Goal: Check status: Check status

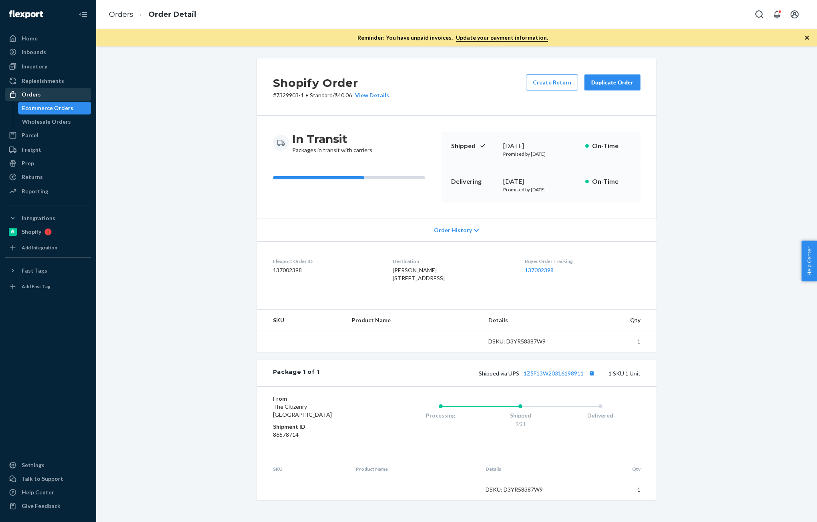
click at [36, 91] on div "Orders" at bounding box center [31, 94] width 19 height 8
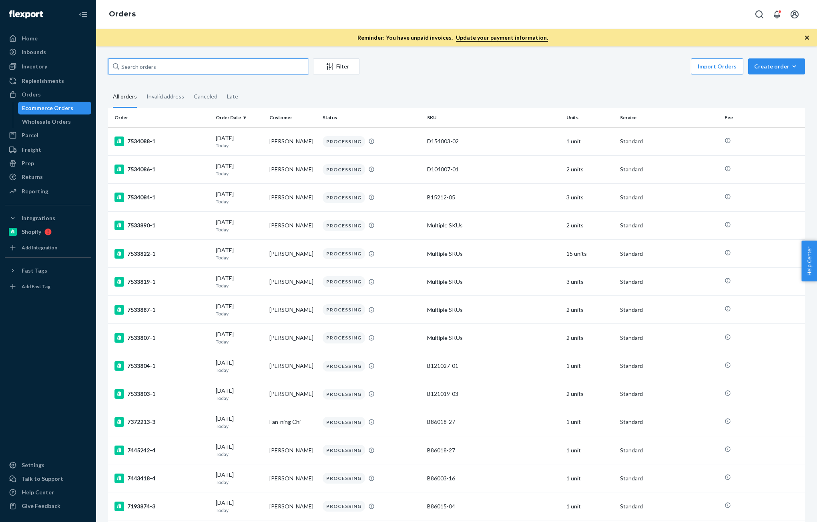
click at [175, 60] on input "text" at bounding box center [208, 66] width 200 height 16
paste input "[PERSON_NAME]"
type input "[PERSON_NAME]"
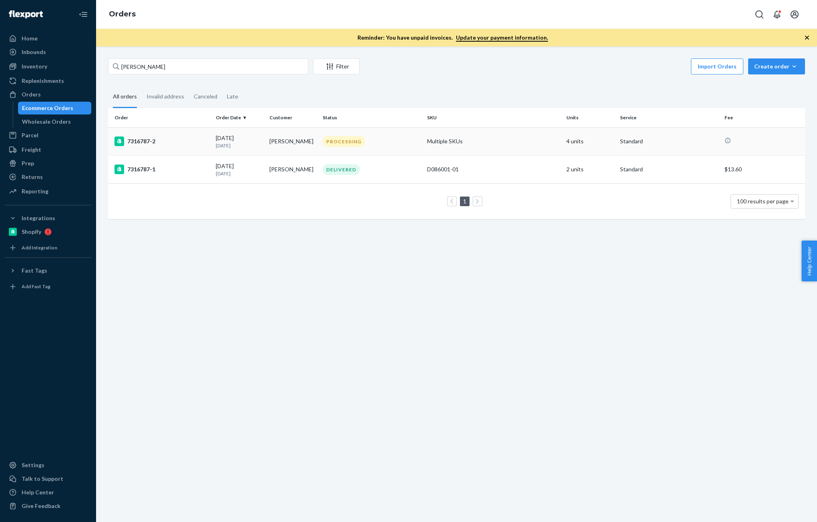
click at [225, 141] on div "[DATE] [DATE]" at bounding box center [239, 141] width 47 height 15
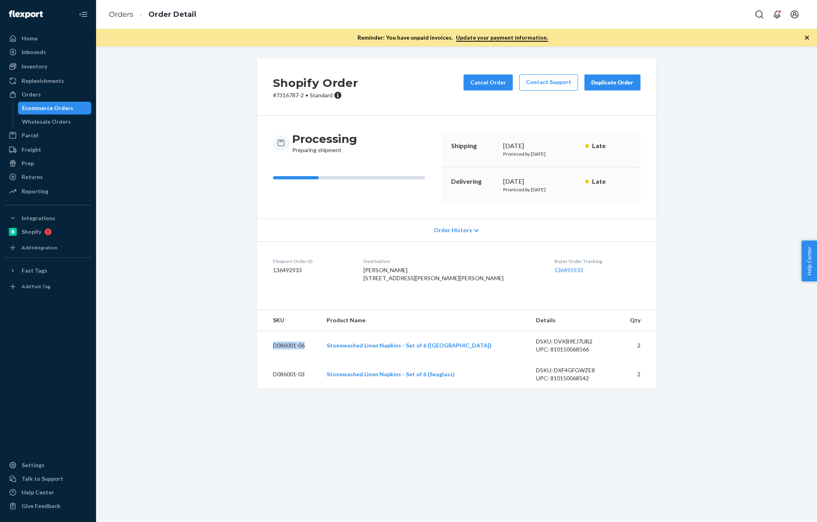
drag, startPoint x: 301, startPoint y: 363, endPoint x: 259, endPoint y: 362, distance: 42.0
click at [259, 360] on td "D086001-06" at bounding box center [289, 345] width 64 height 29
copy td "D086001-06"
drag, startPoint x: 307, startPoint y: 391, endPoint x: 270, endPoint y: 390, distance: 36.8
click at [270, 389] on td "D086001-03" at bounding box center [289, 374] width 64 height 29
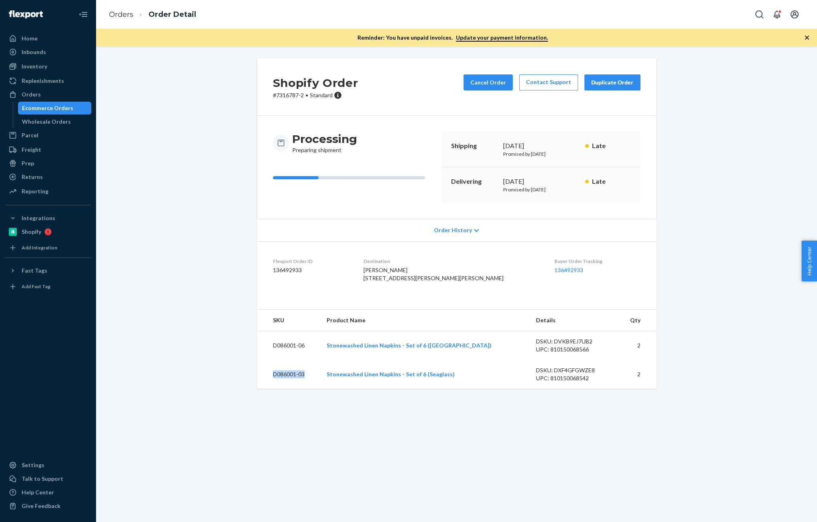
copy td "D086001-03"
drag, startPoint x: 30, startPoint y: 66, endPoint x: 35, endPoint y: 68, distance: 5.1
click at [30, 66] on div "Inventory" at bounding box center [35, 66] width 26 height 8
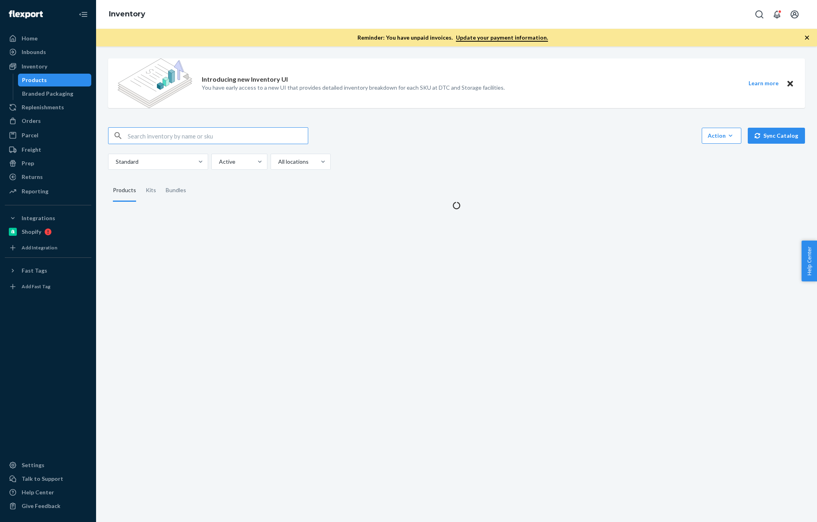
click at [156, 134] on input "text" at bounding box center [218, 136] width 180 height 16
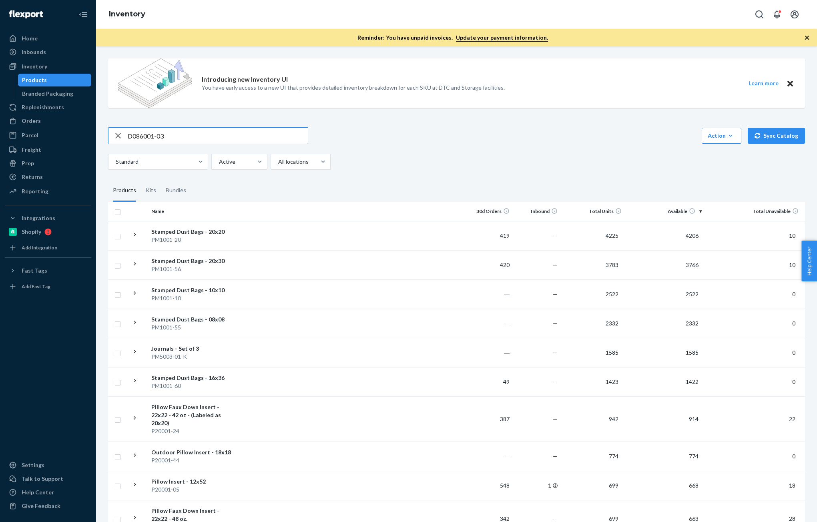
type input "D086001-03"
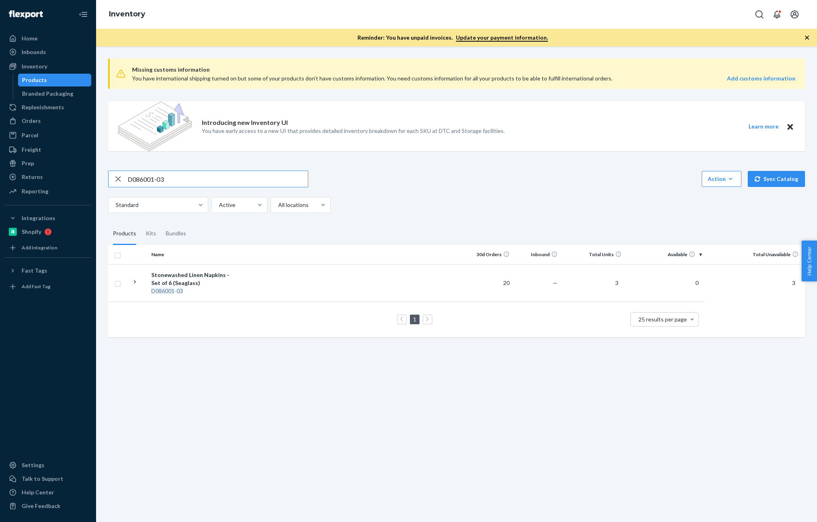
click at [193, 179] on input "D086001-03" at bounding box center [218, 179] width 180 height 16
click at [34, 127] on link "Orders" at bounding box center [48, 121] width 86 height 13
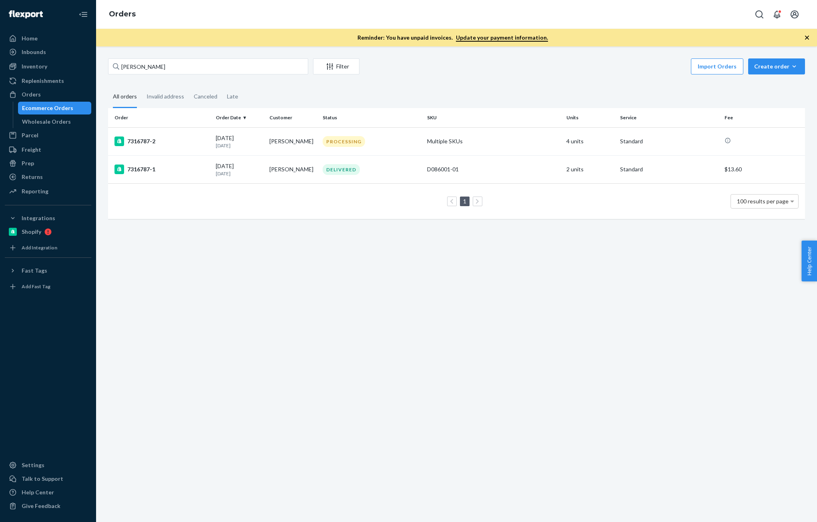
click at [307, 287] on div "[PERSON_NAME] Filter Import Orders Create order Ecommerce order Removal order A…" at bounding box center [456, 284] width 721 height 476
click at [227, 135] on div "[DATE] [DATE]" at bounding box center [239, 141] width 47 height 15
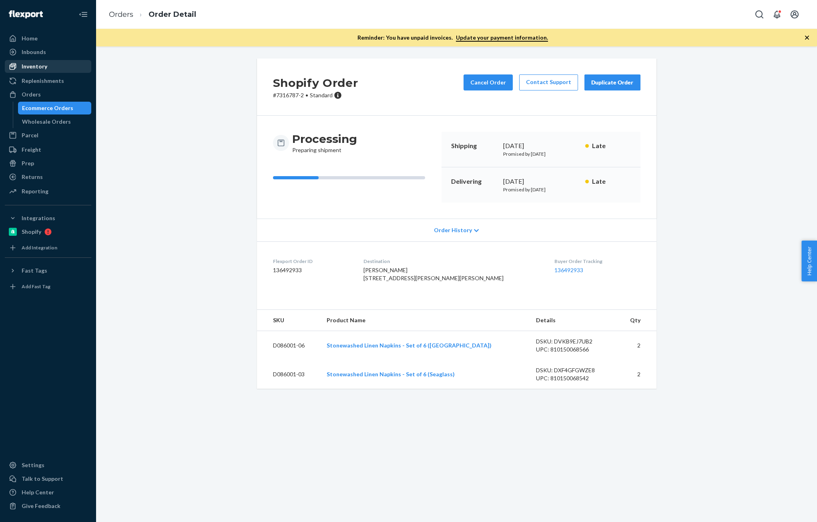
click at [40, 66] on div "Inventory" at bounding box center [35, 66] width 26 height 8
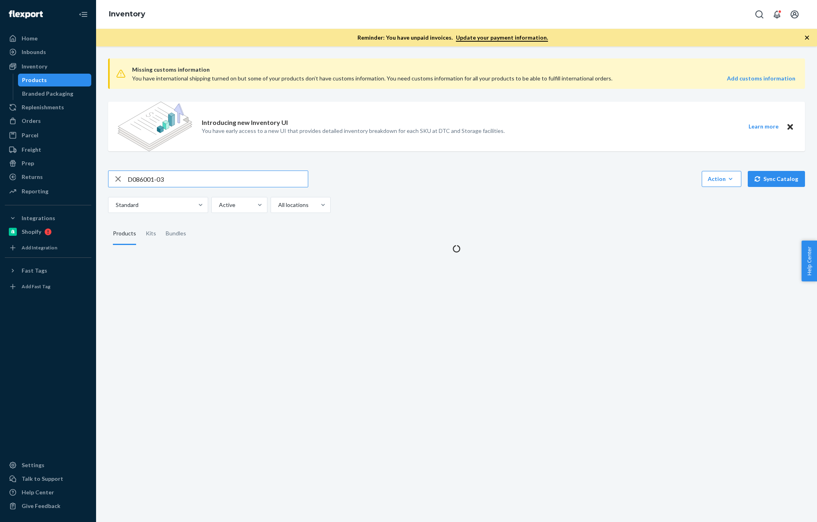
click at [187, 182] on input "D086001-03" at bounding box center [218, 179] width 180 height 16
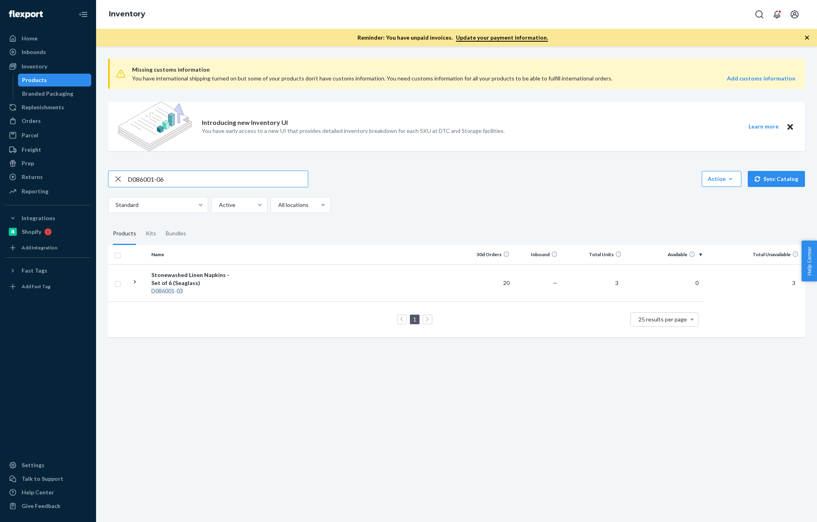
type input "D086001-06"
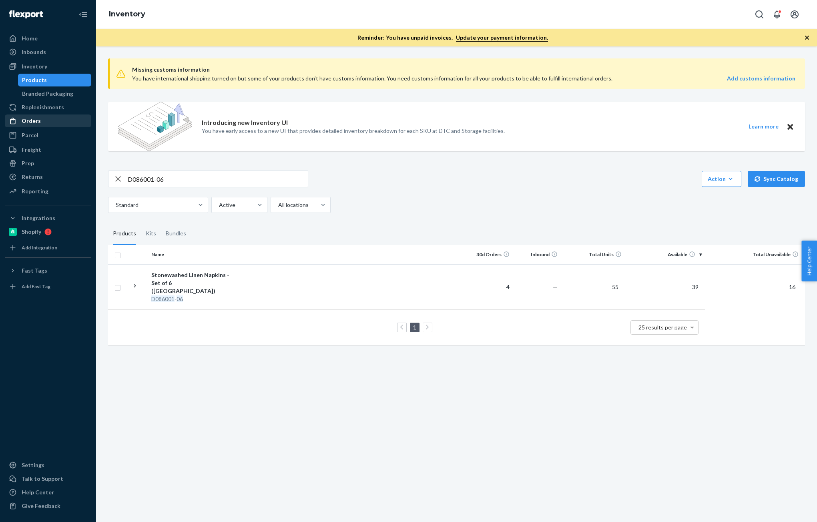
click at [39, 117] on div "Orders" at bounding box center [31, 121] width 19 height 8
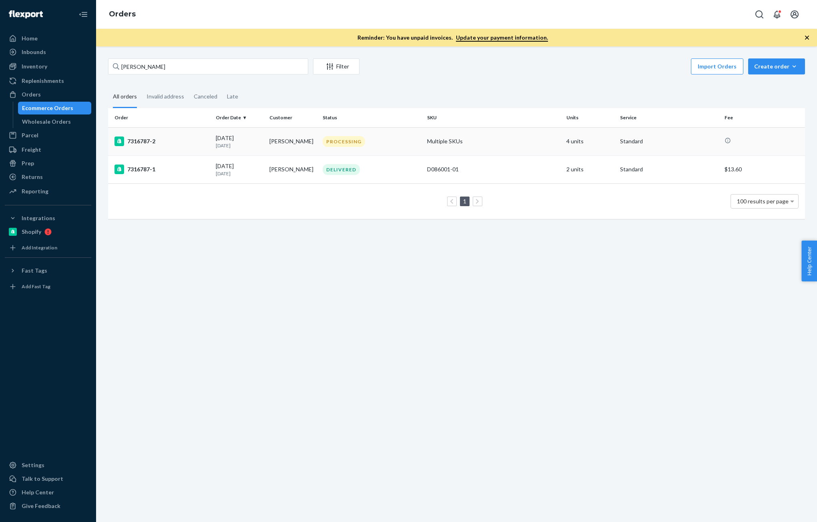
click at [164, 141] on div "7316787-2" at bounding box center [162, 142] width 95 height 10
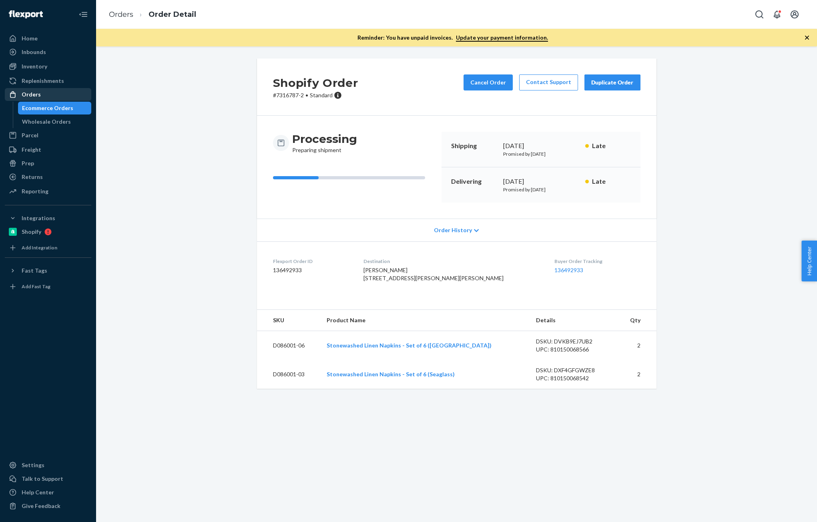
click at [20, 90] on div "Orders" at bounding box center [48, 94] width 85 height 11
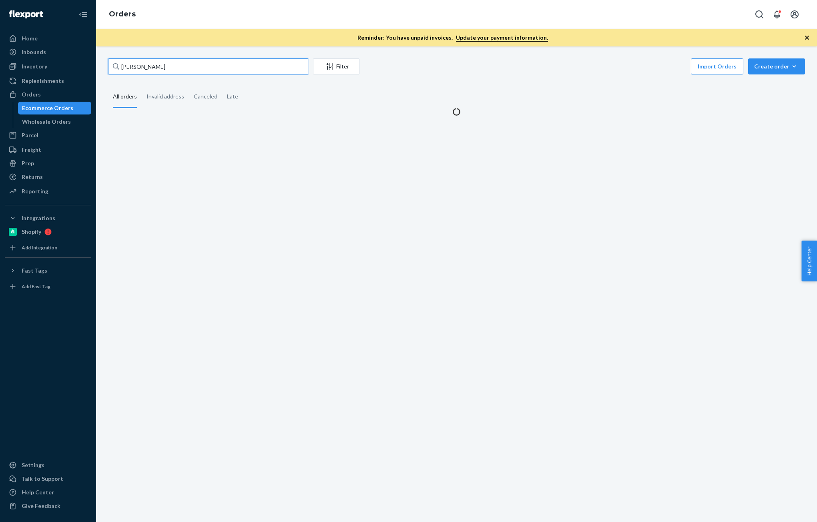
click at [213, 71] on input "[PERSON_NAME]" at bounding box center [208, 66] width 200 height 16
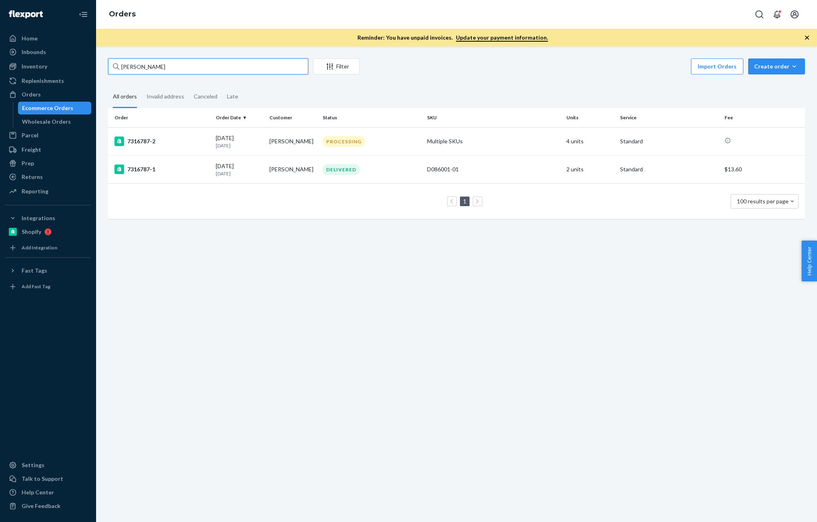
paste input "[PERSON_NAME]"
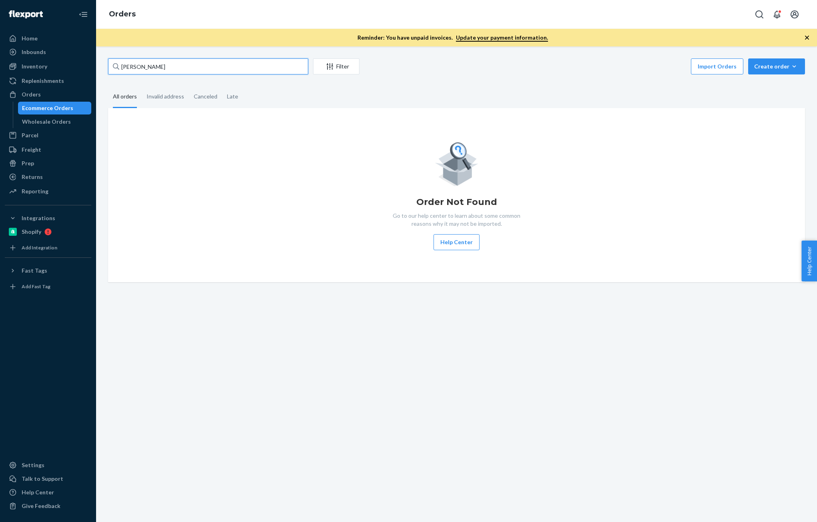
click at [180, 67] on input "[PERSON_NAME]" at bounding box center [208, 66] width 200 height 16
paste input "[PERSON_NAME]"
type input "[PERSON_NAME]"
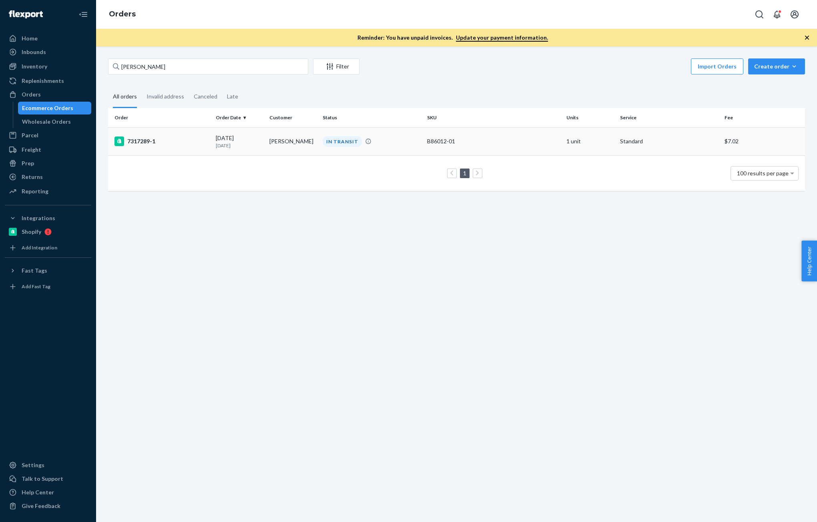
click at [264, 151] on td "[DATE] [DATE]" at bounding box center [239, 141] width 53 height 28
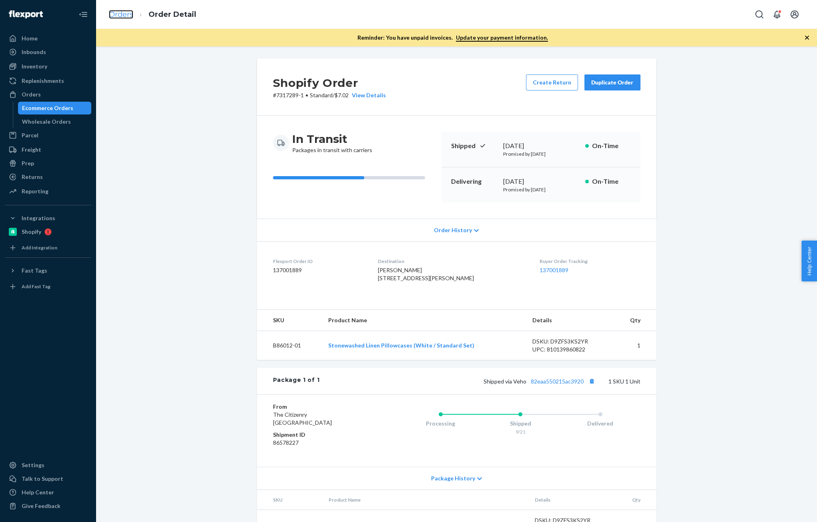
click at [128, 12] on link "Orders" at bounding box center [121, 14] width 24 height 9
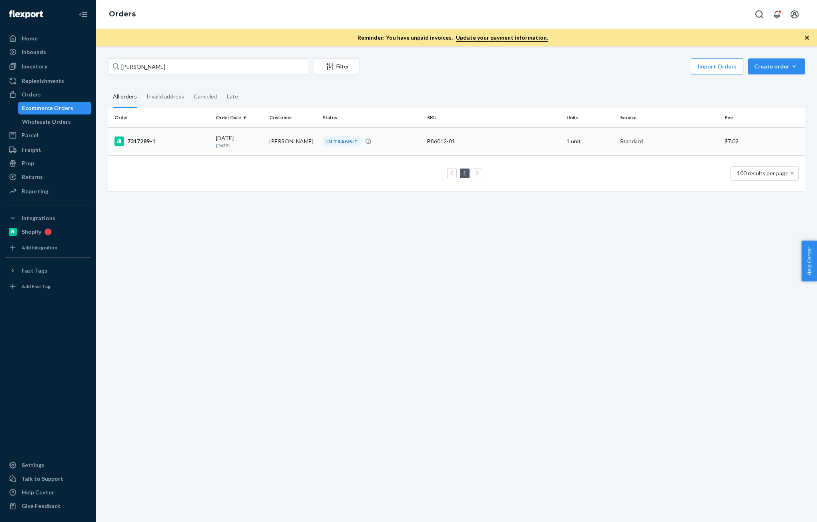
click at [275, 142] on td "[PERSON_NAME]" at bounding box center [292, 141] width 53 height 28
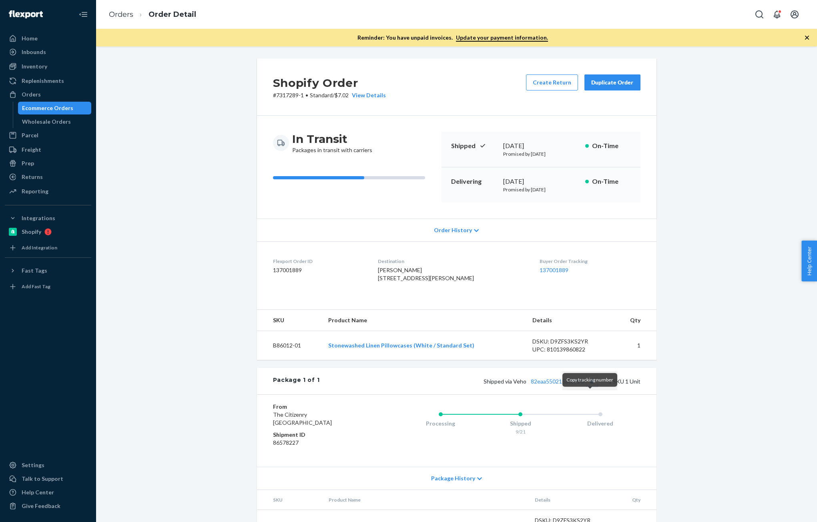
click at [587, 386] on button "Copy tracking number" at bounding box center [592, 381] width 10 height 10
click at [116, 10] on link "Orders" at bounding box center [121, 14] width 24 height 9
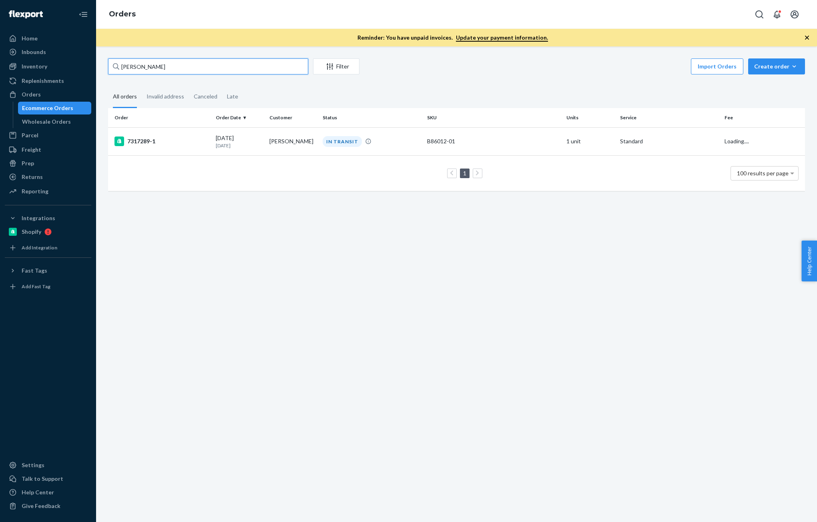
click at [226, 64] on input "[PERSON_NAME]" at bounding box center [208, 66] width 200 height 16
paste input "[PERSON_NAME]"
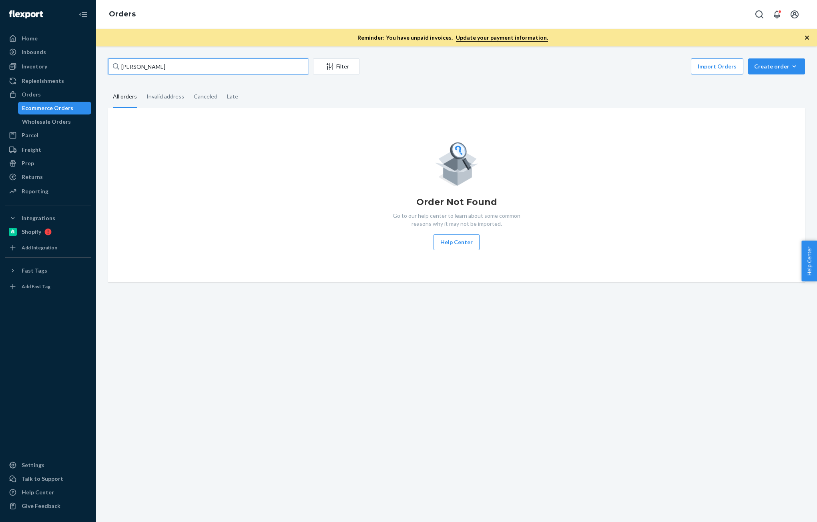
click at [188, 68] on input "[PERSON_NAME]" at bounding box center [208, 66] width 200 height 16
paste input "[PERSON_NAME]"
paste input "text"
type input "[PERSON_NAME]"
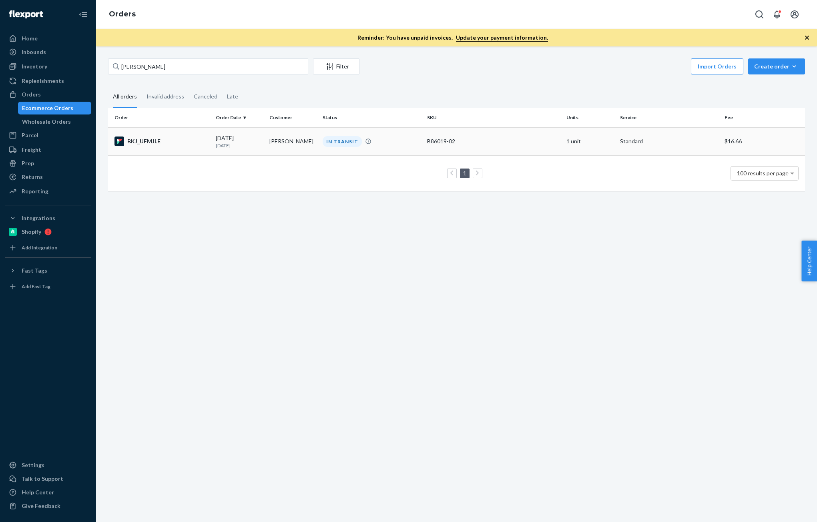
click at [210, 143] on td "BKJ_UFMJLE" at bounding box center [160, 141] width 104 height 28
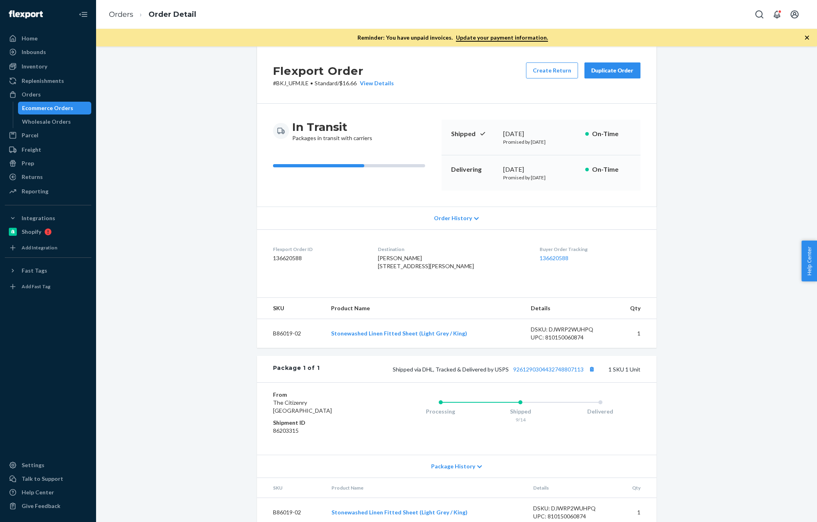
scroll to position [40, 0]
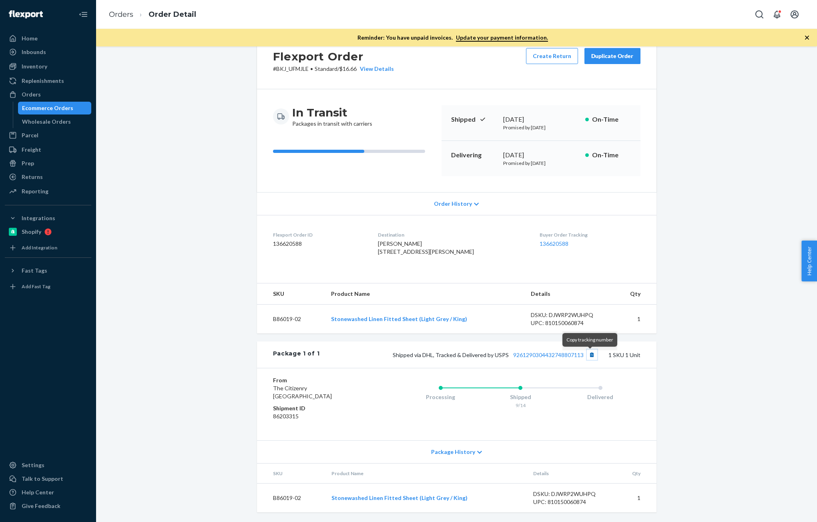
click at [587, 356] on button "Copy tracking number" at bounding box center [592, 355] width 10 height 10
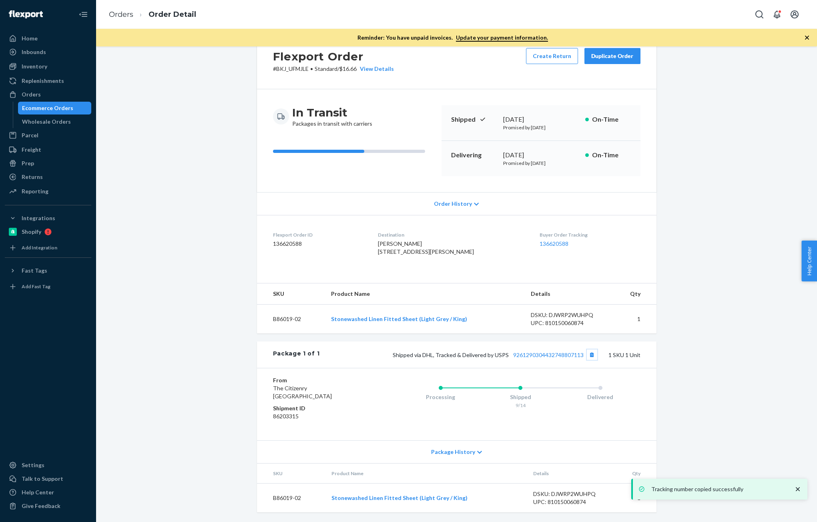
scroll to position [42, 0]
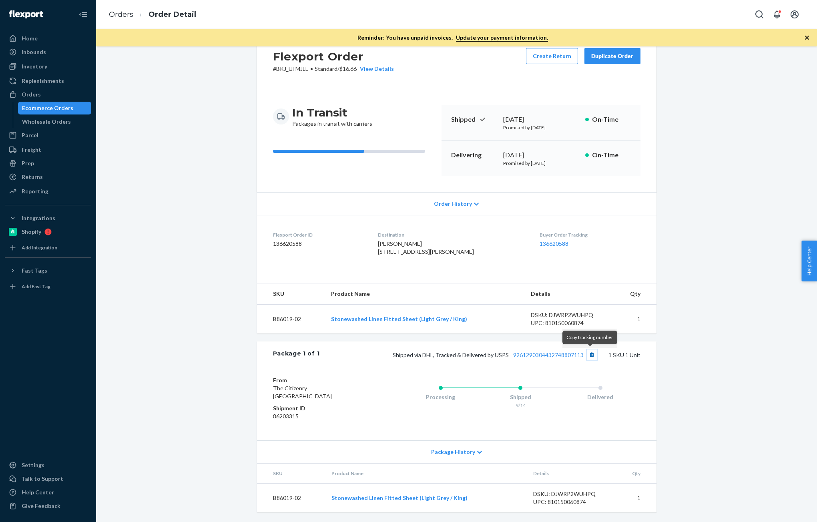
click at [589, 355] on button "Copy tracking number" at bounding box center [592, 355] width 10 height 10
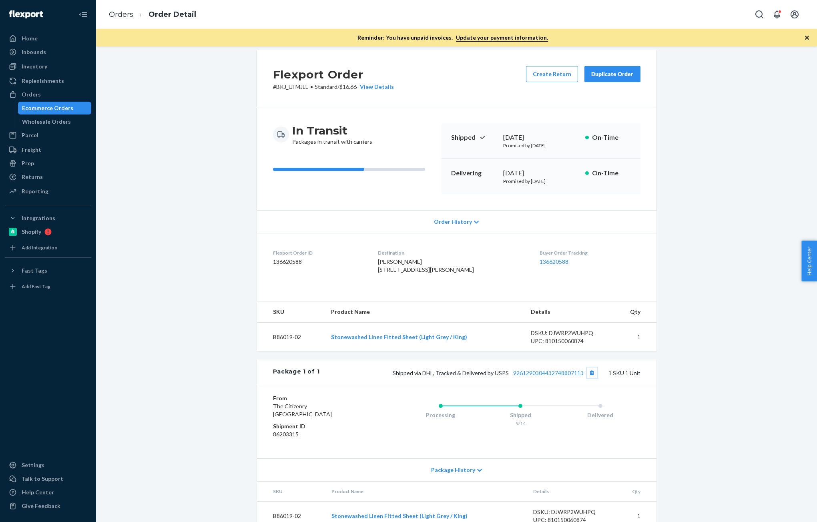
scroll to position [2, 0]
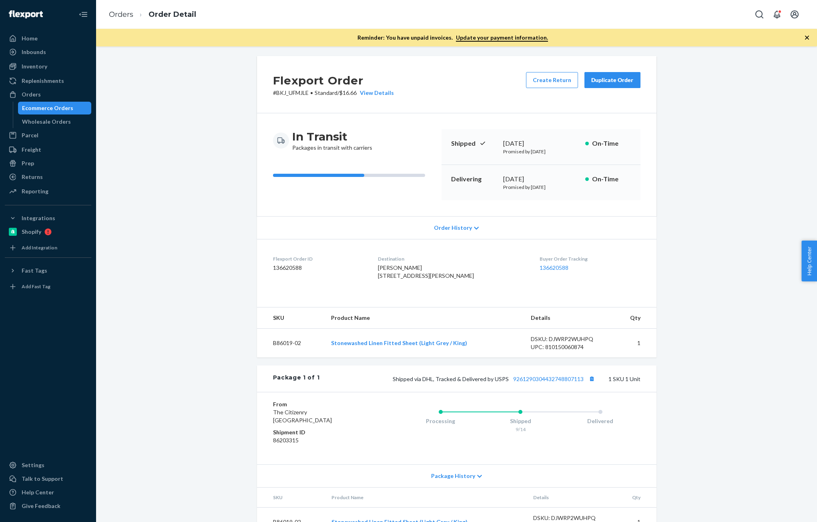
click at [290, 268] on dd "136620588" at bounding box center [319, 268] width 92 height 8
copy dd "136620588"
click at [29, 96] on div "Orders" at bounding box center [31, 94] width 19 height 8
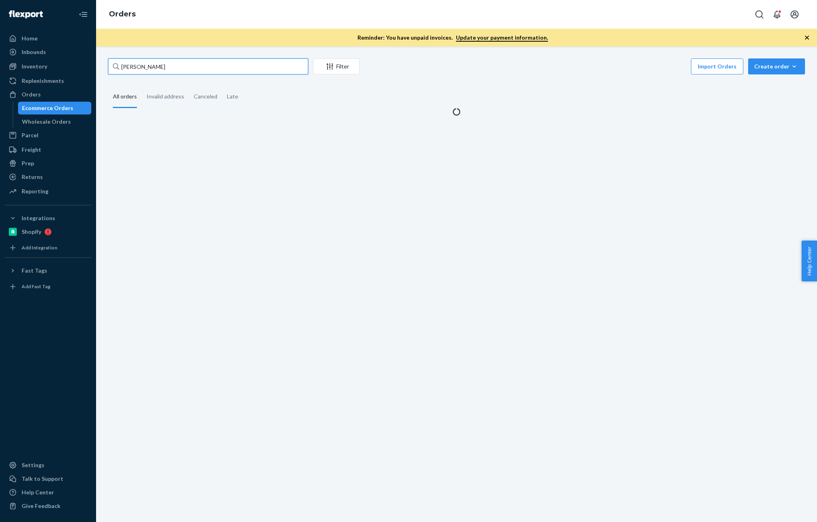
click at [191, 71] on input "[PERSON_NAME]" at bounding box center [208, 66] width 200 height 16
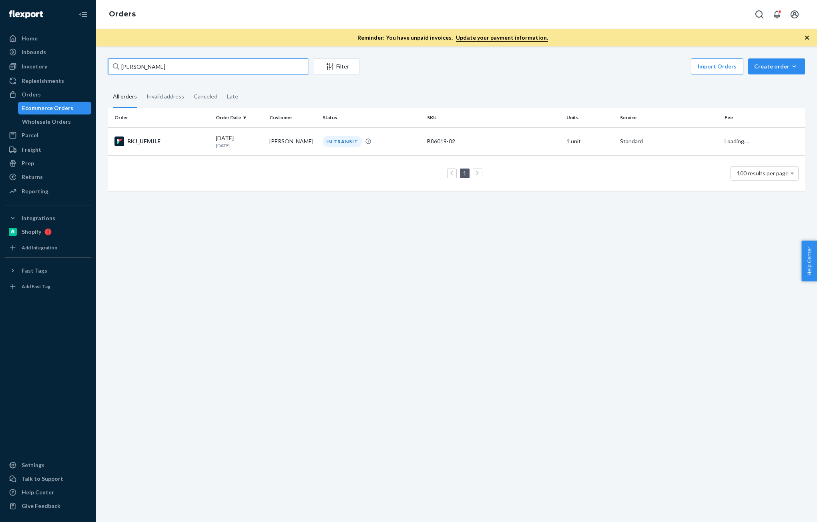
paste input "[PERSON_NAME]"
type input "[PERSON_NAME]"
click at [27, 70] on div "Inventory" at bounding box center [48, 66] width 85 height 11
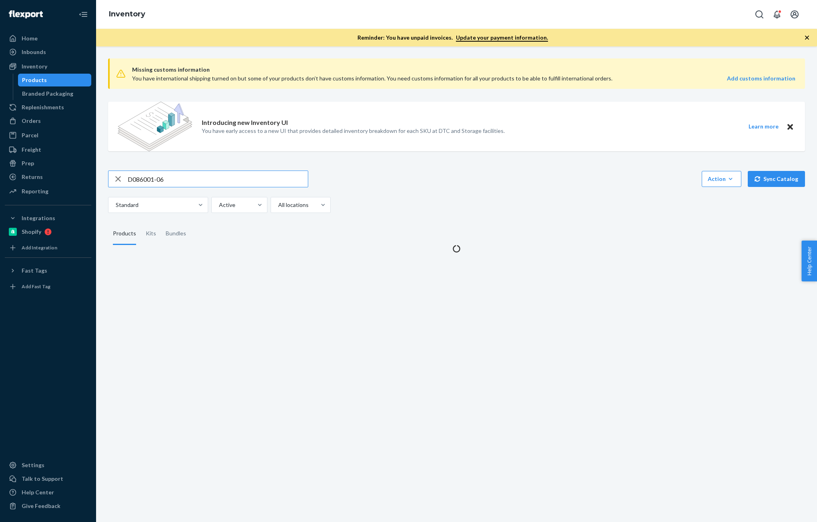
click at [177, 183] on input "D086001-06" at bounding box center [218, 179] width 180 height 16
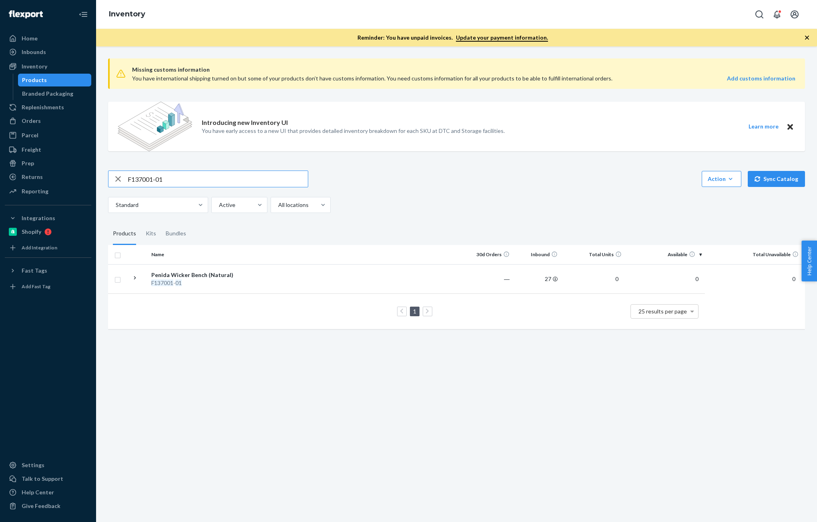
click at [185, 181] on input "F137001-01" at bounding box center [218, 179] width 180 height 16
paste input "T58045"
type input "T58045-01"
drag, startPoint x: 36, startPoint y: 121, endPoint x: 133, endPoint y: 172, distance: 110.1
click at [36, 121] on div "Orders" at bounding box center [31, 121] width 19 height 8
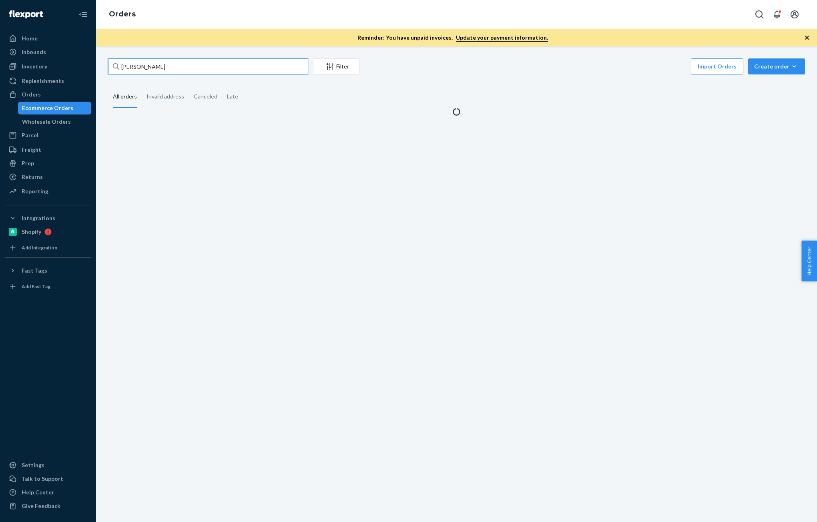
click at [180, 64] on input "[PERSON_NAME]" at bounding box center [208, 66] width 200 height 16
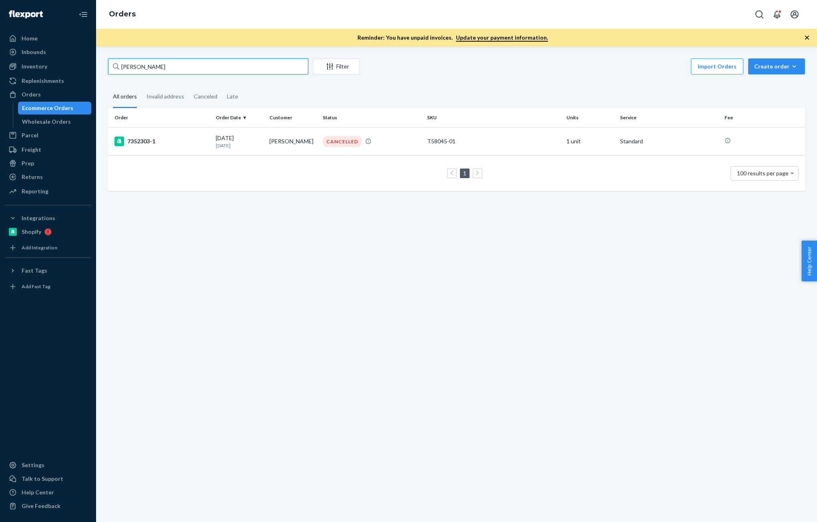
paste input "[PERSON_NAME]"
type input "[PERSON_NAME]"
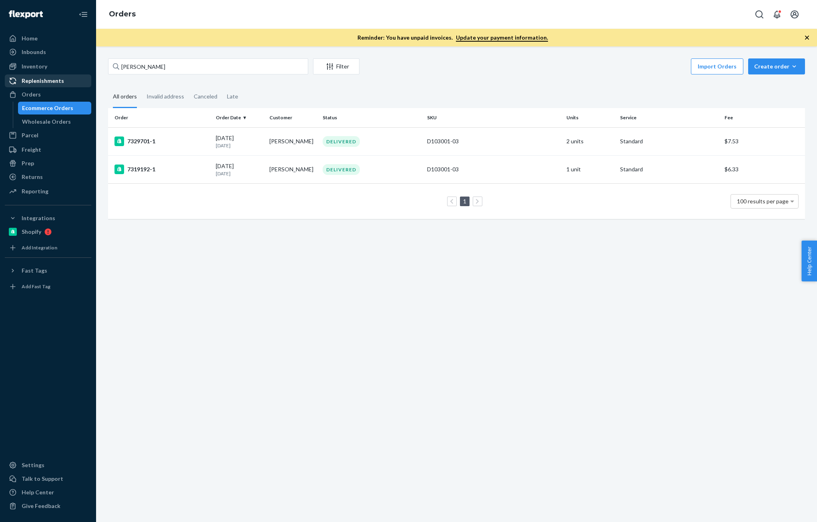
click at [35, 62] on div "Inventory" at bounding box center [35, 66] width 26 height 8
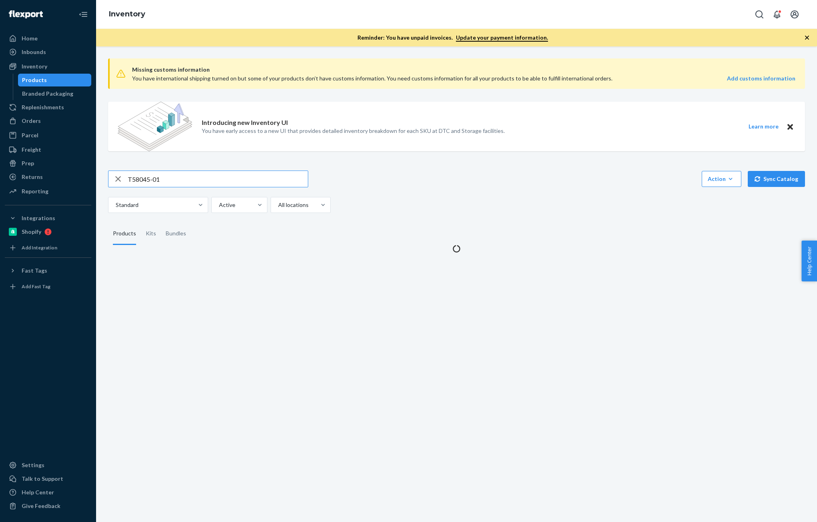
click at [175, 177] on input "T58045-01" at bounding box center [218, 179] width 180 height 16
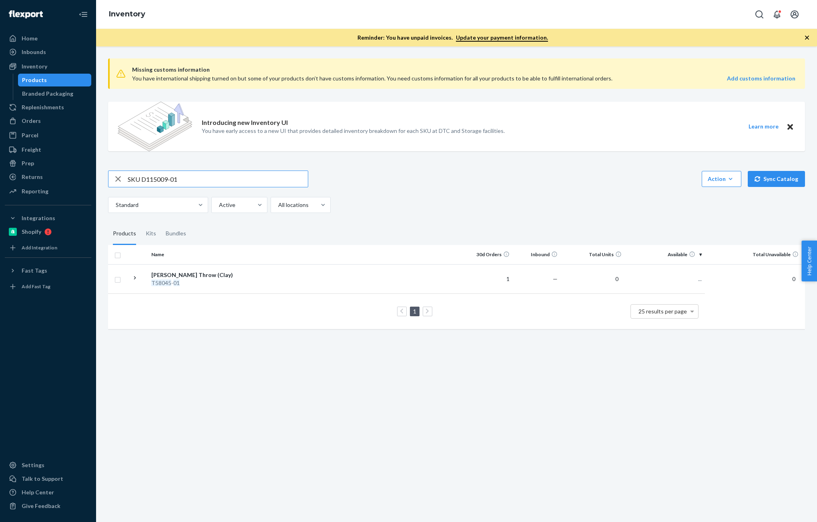
click at [134, 178] on input "SKU D115009-01" at bounding box center [218, 179] width 180 height 16
click at [178, 183] on input "D115009-01" at bounding box center [218, 179] width 180 height 16
type input "D115009-01"
click at [33, 116] on div "Orders" at bounding box center [48, 120] width 85 height 11
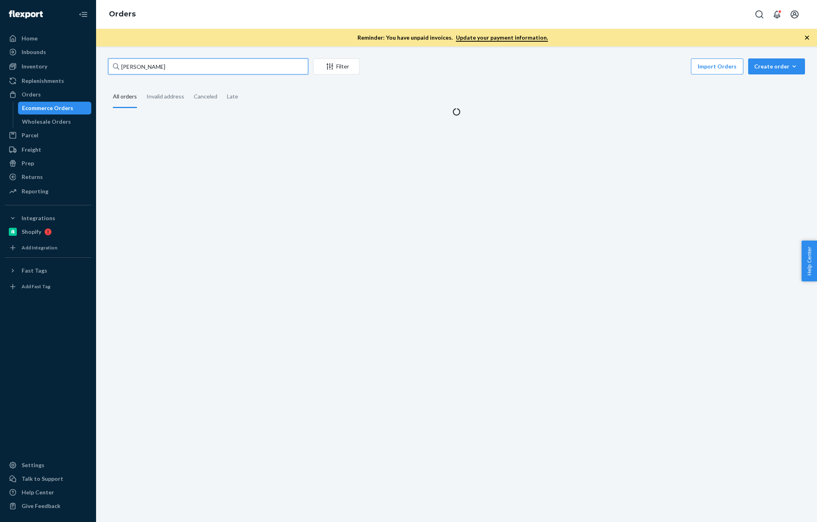
click at [192, 70] on input "[PERSON_NAME]" at bounding box center [208, 66] width 200 height 16
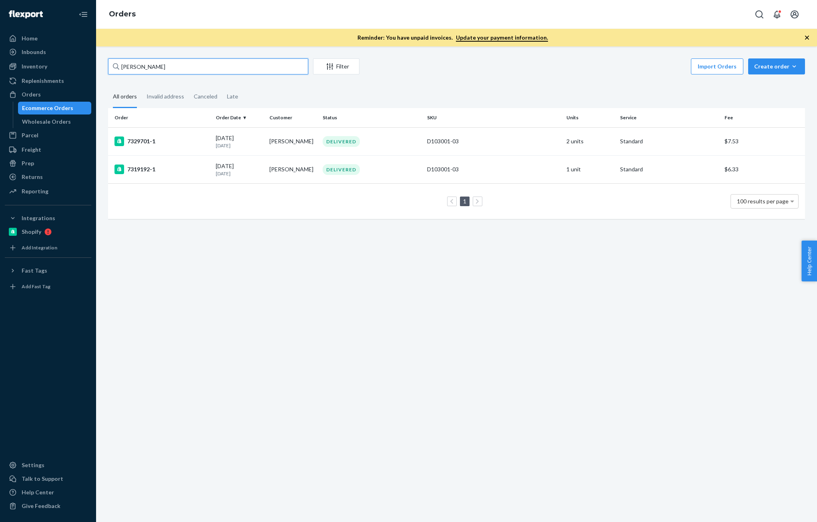
type input "v"
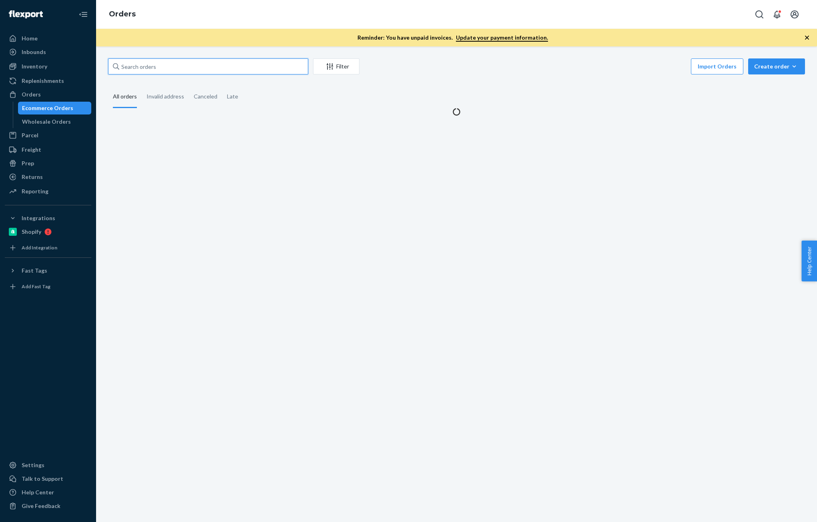
paste input "[PERSON_NAME]"
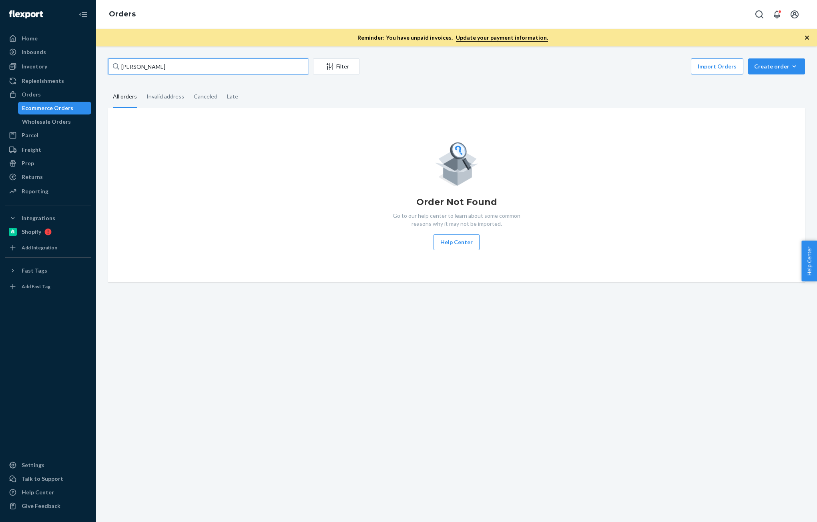
click at [137, 67] on input "[PERSON_NAME]" at bounding box center [208, 66] width 200 height 16
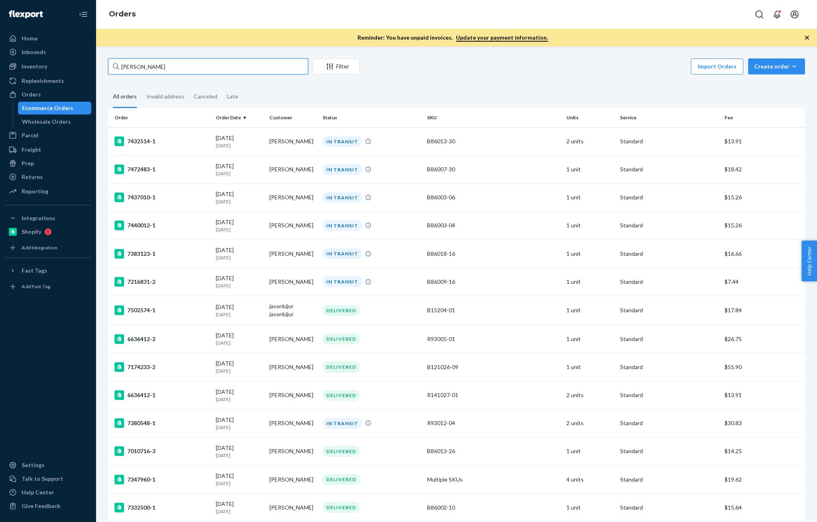
paste input "[PERSON_NAME]"
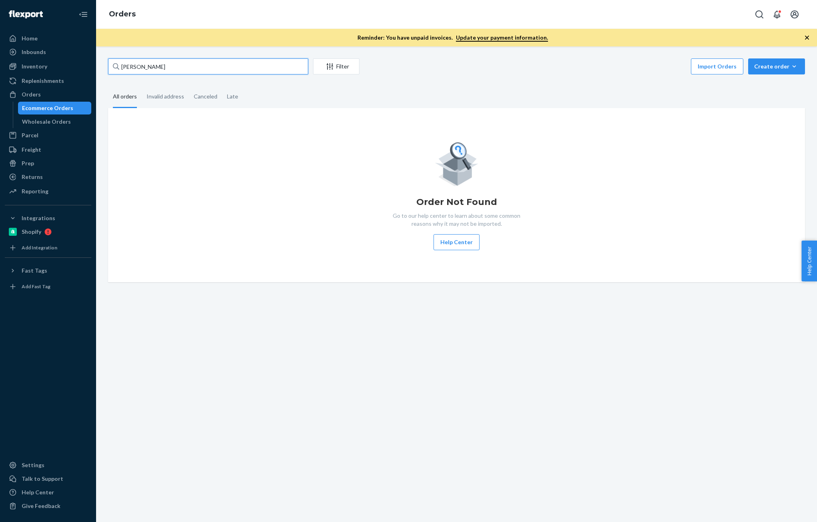
type input "[PERSON_NAME]"
click at [32, 72] on link "Inventory" at bounding box center [48, 66] width 86 height 13
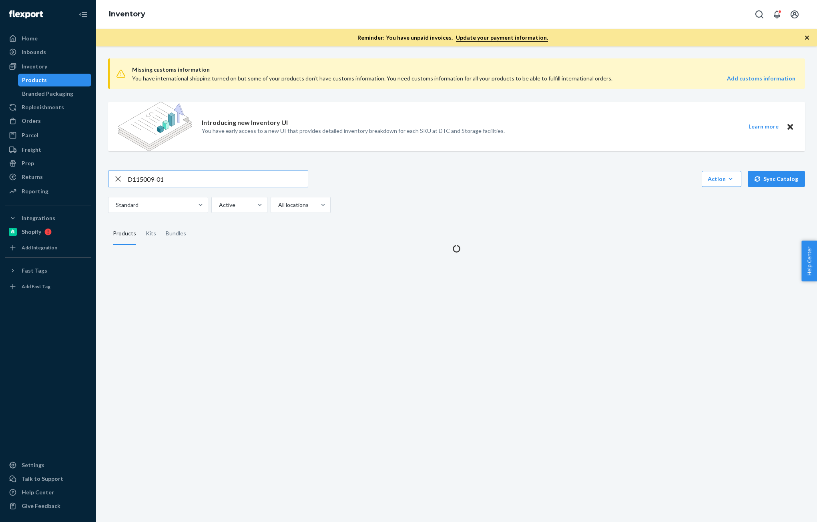
click at [179, 186] on input "D115009-01" at bounding box center [218, 179] width 180 height 16
type input "B86015-26"
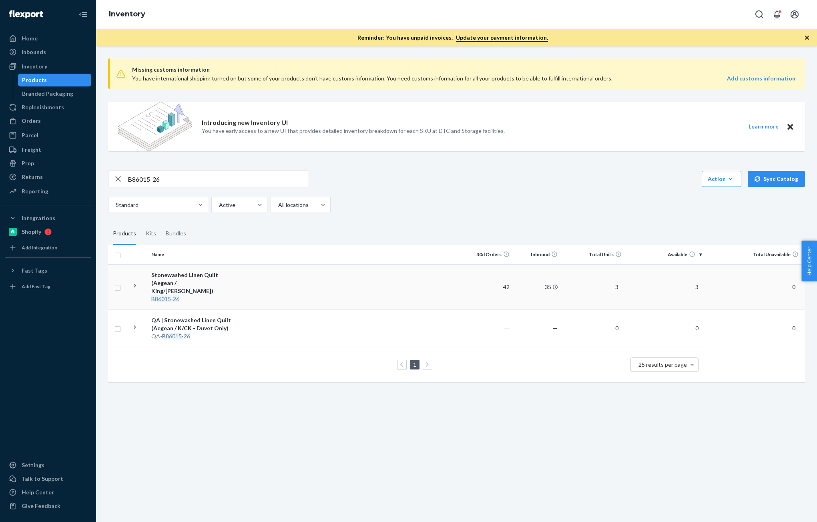
click at [250, 275] on td at bounding box center [351, 286] width 227 height 45
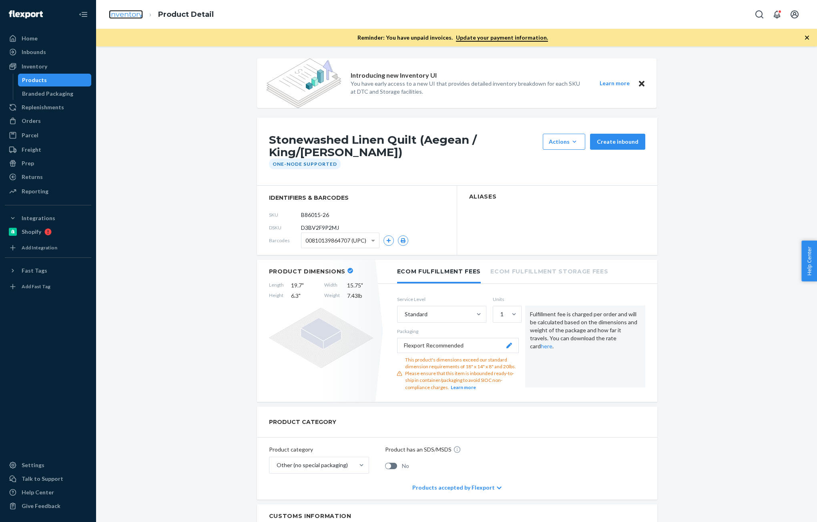
click at [119, 10] on link "Inventory" at bounding box center [126, 14] width 34 height 9
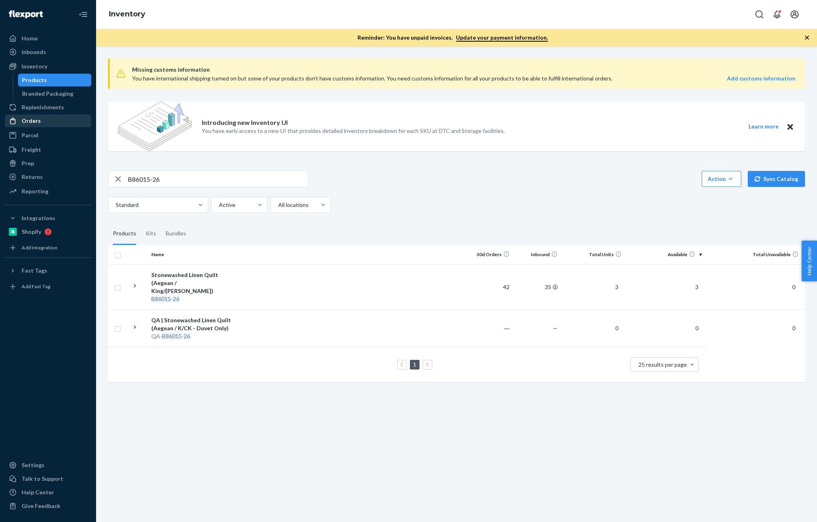
click at [46, 115] on div "Orders" at bounding box center [48, 120] width 85 height 11
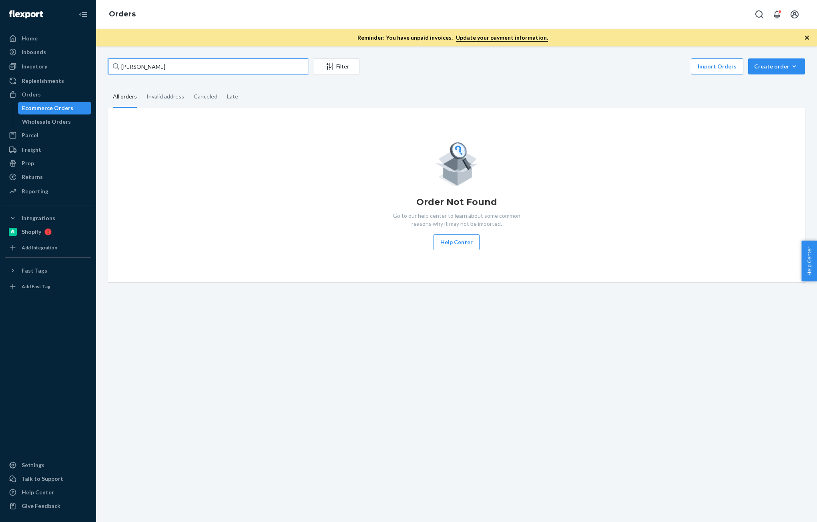
click at [184, 66] on input "[PERSON_NAME]" at bounding box center [208, 66] width 200 height 16
click at [28, 93] on div "Orders" at bounding box center [31, 94] width 19 height 8
click at [195, 66] on input "[PERSON_NAME]" at bounding box center [208, 66] width 200 height 16
paste input "[PERSON_NAME]"
type input "[PERSON_NAME]"
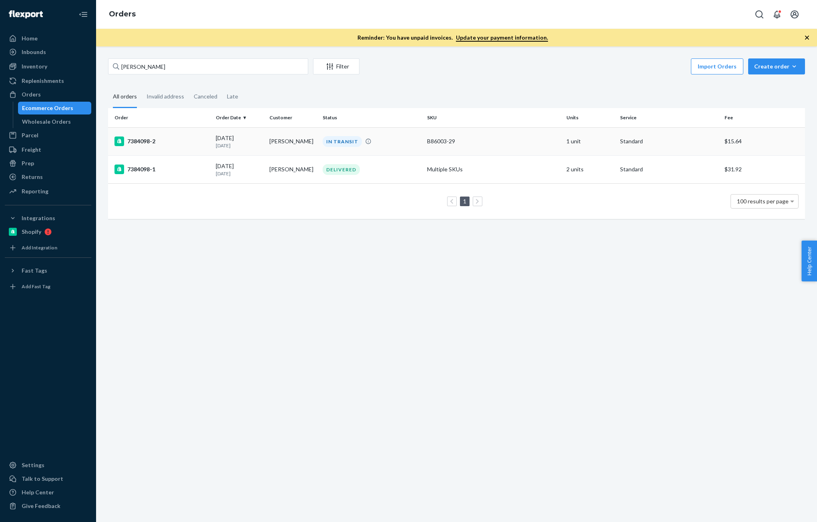
click at [238, 143] on p "[DATE]" at bounding box center [239, 145] width 47 height 7
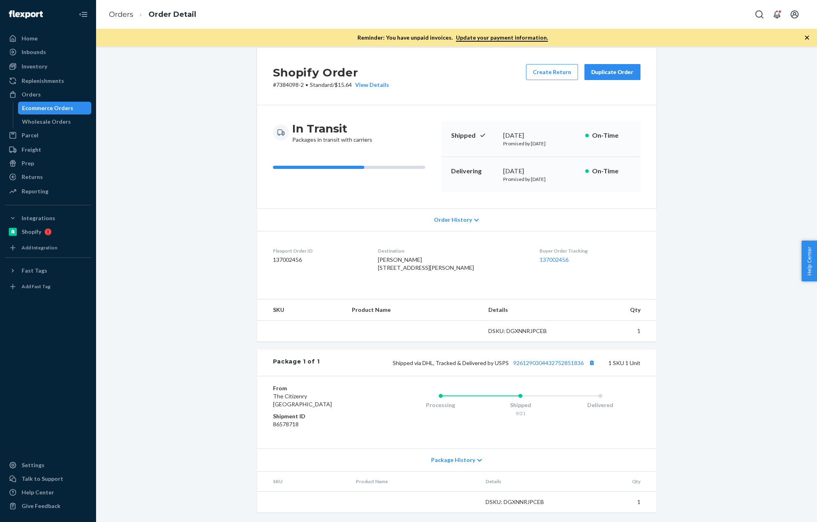
scroll to position [26, 0]
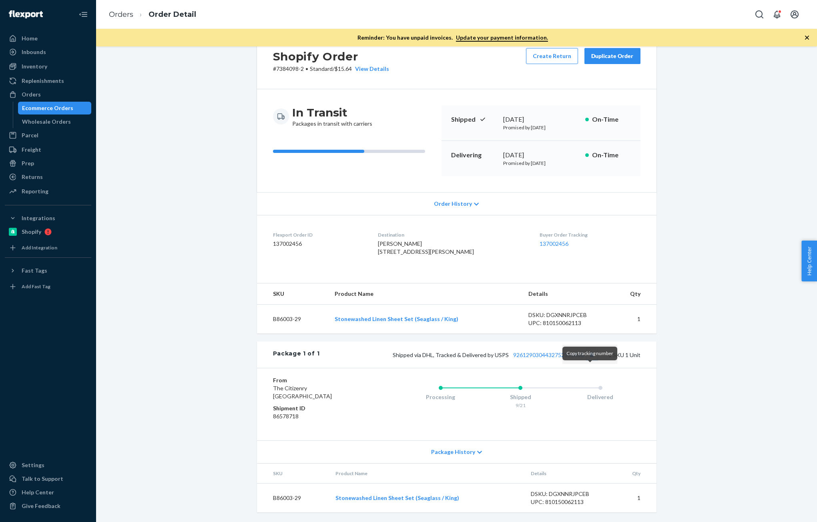
drag, startPoint x: 588, startPoint y: 367, endPoint x: 593, endPoint y: 378, distance: 11.6
click at [588, 360] on button "Copy tracking number" at bounding box center [592, 355] width 10 height 10
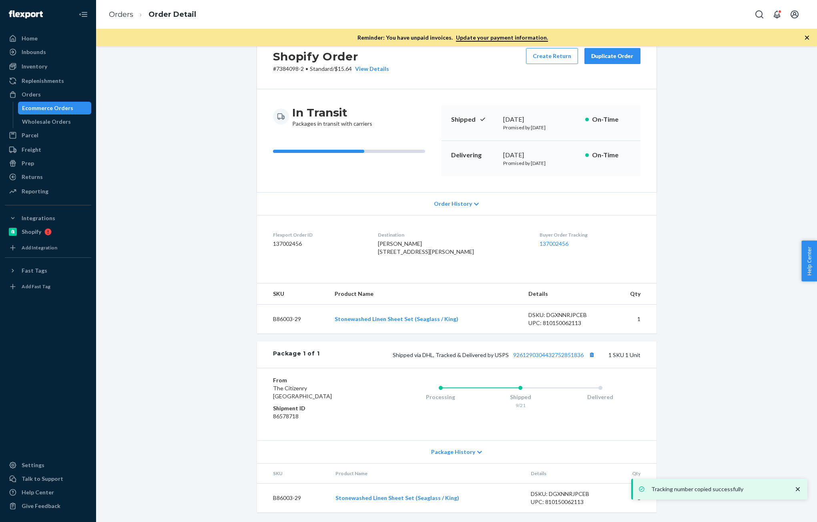
click at [740, 301] on div "Shopify Order # 7384098-2 • Standard / $15.64 View Details Create Return Duplic…" at bounding box center [456, 277] width 709 height 490
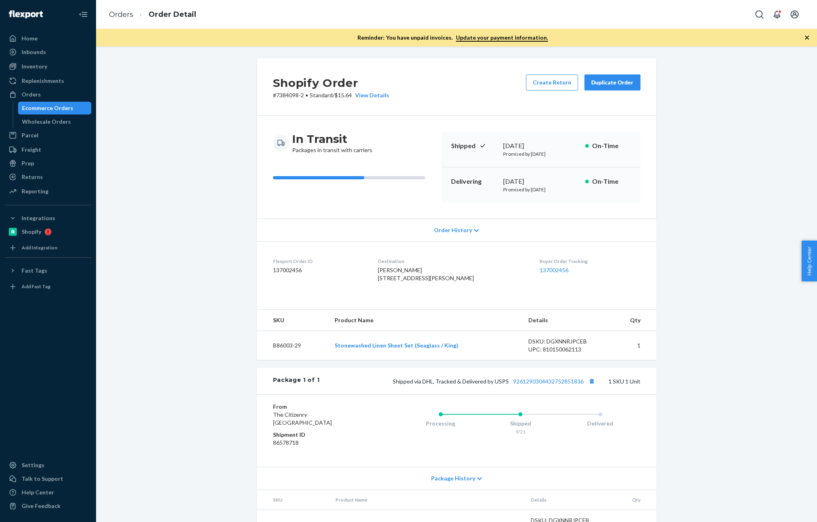
scroll to position [42, 0]
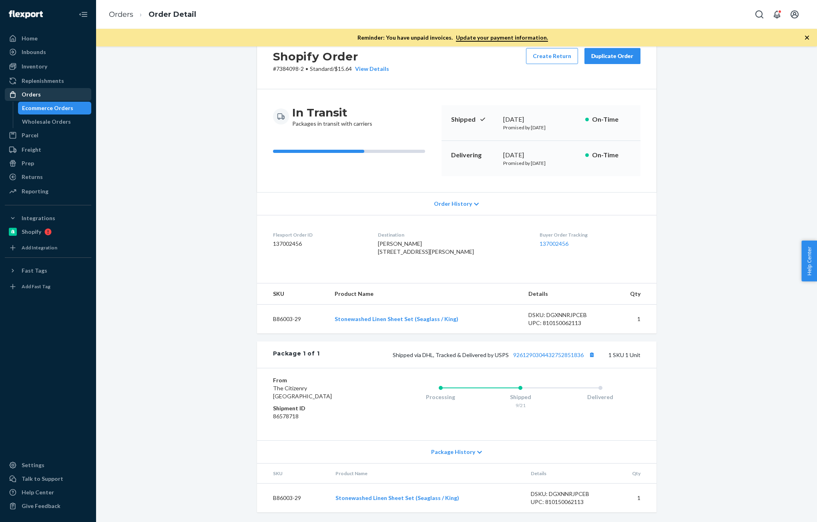
click at [25, 96] on div "Orders" at bounding box center [31, 94] width 19 height 8
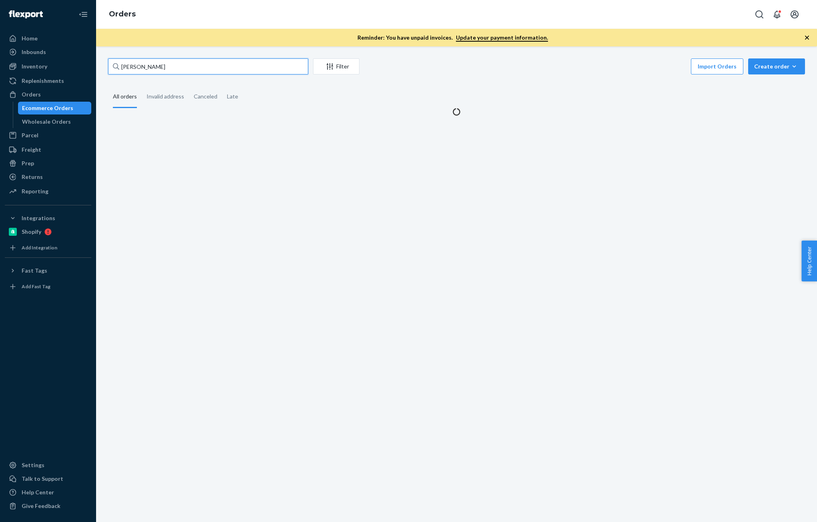
click at [170, 60] on input "[PERSON_NAME]" at bounding box center [208, 66] width 200 height 16
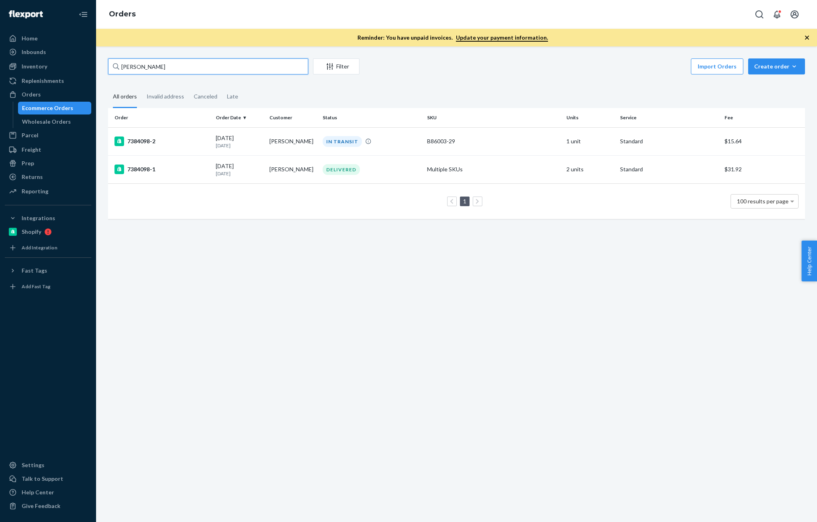
paste input "[PERSON_NAME]"
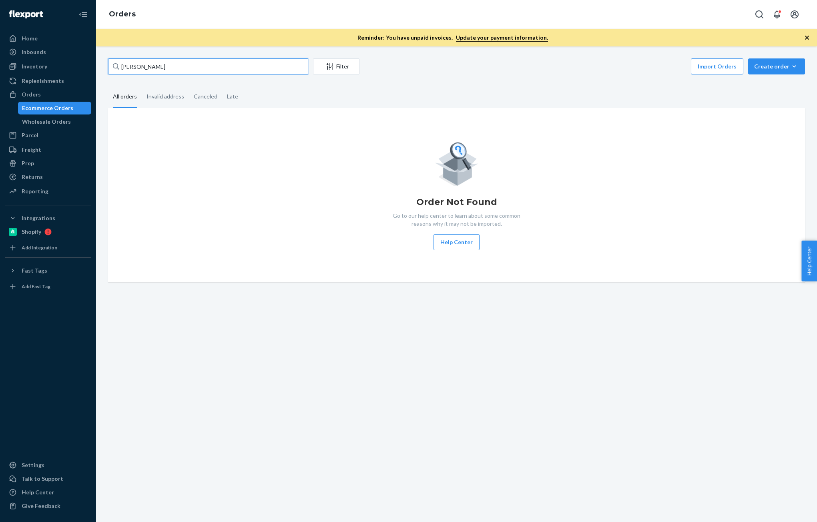
type input "[PERSON_NAME]"
click at [35, 73] on div "Inventory Products Branded Packaging" at bounding box center [48, 67] width 86 height 14
drag, startPoint x: 32, startPoint y: 65, endPoint x: 82, endPoint y: 91, distance: 55.7
click at [32, 65] on div "Inventory" at bounding box center [35, 66] width 26 height 8
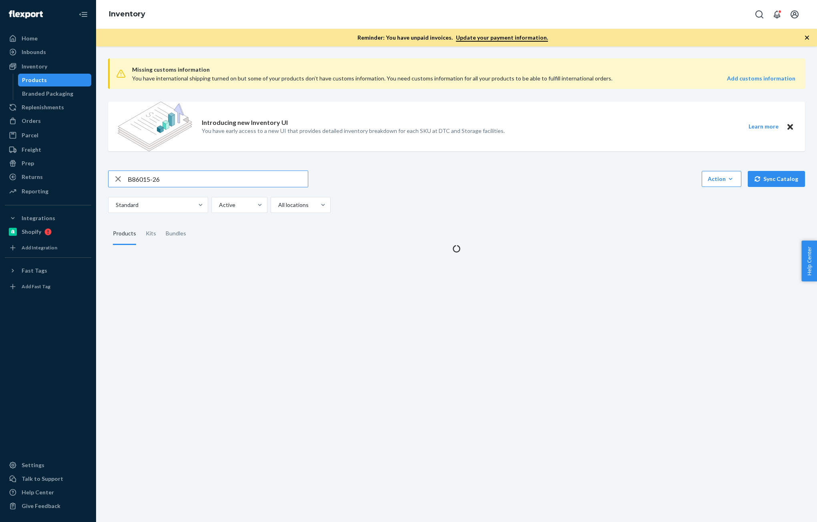
click at [179, 177] on input "B86015-26" at bounding box center [218, 179] width 180 height 16
click at [133, 181] on input "SKU F137001-01" at bounding box center [218, 179] width 180 height 16
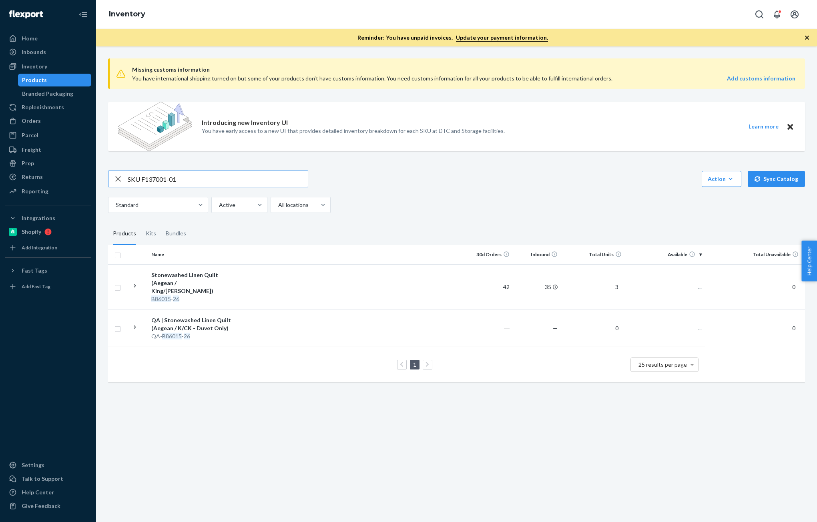
click at [133, 181] on input "SKU F137001-01" at bounding box center [218, 179] width 180 height 16
type input "F137001-01"
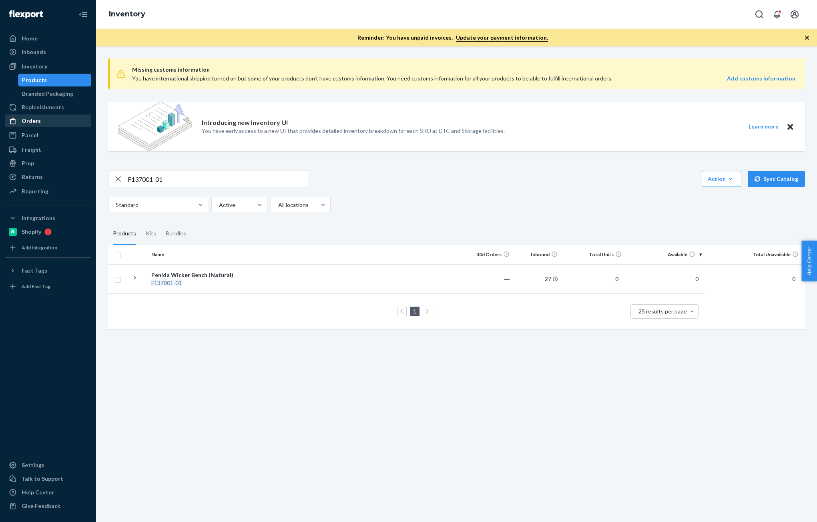
click at [37, 123] on div "Orders" at bounding box center [31, 121] width 19 height 8
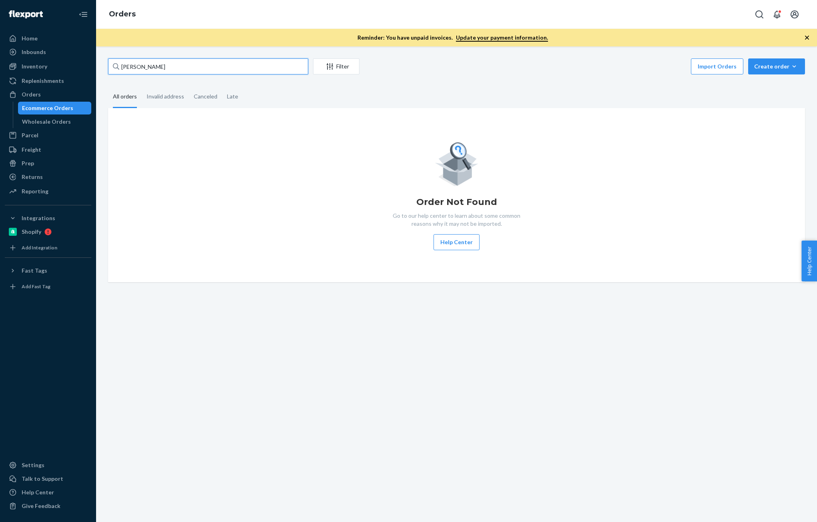
click at [173, 74] on input "[PERSON_NAME]" at bounding box center [208, 66] width 200 height 16
paste input "[PERSON_NAME]"
click at [143, 64] on input "[PERSON_NAME]" at bounding box center [208, 66] width 200 height 16
click at [157, 70] on input "[PERSON_NAME]" at bounding box center [208, 66] width 200 height 16
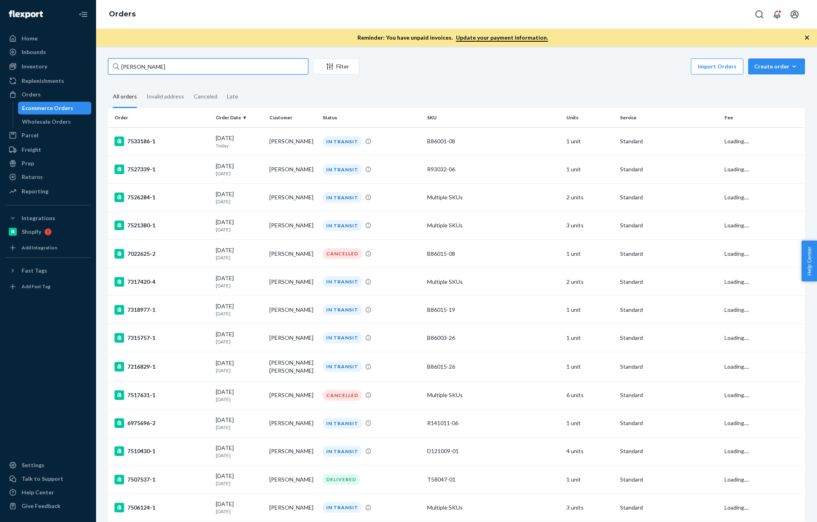
paste input "Falkenhan"
type input "[PERSON_NAME]"
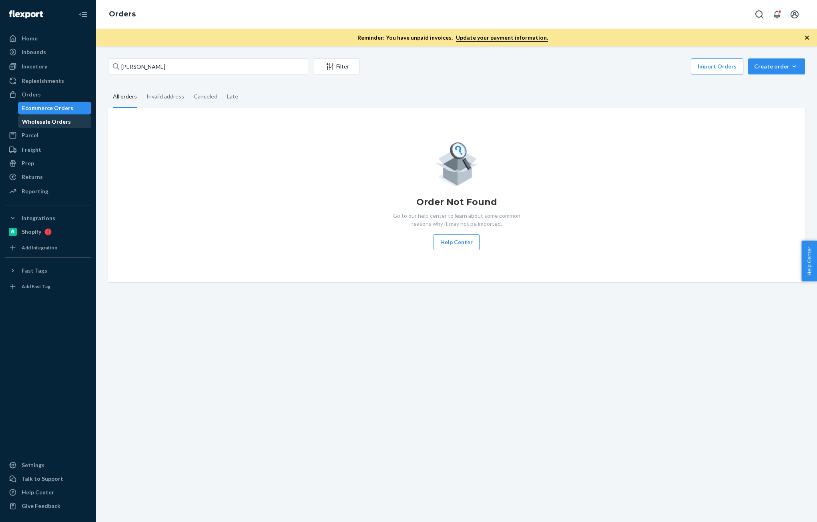
click at [37, 68] on div "Inventory" at bounding box center [35, 66] width 26 height 8
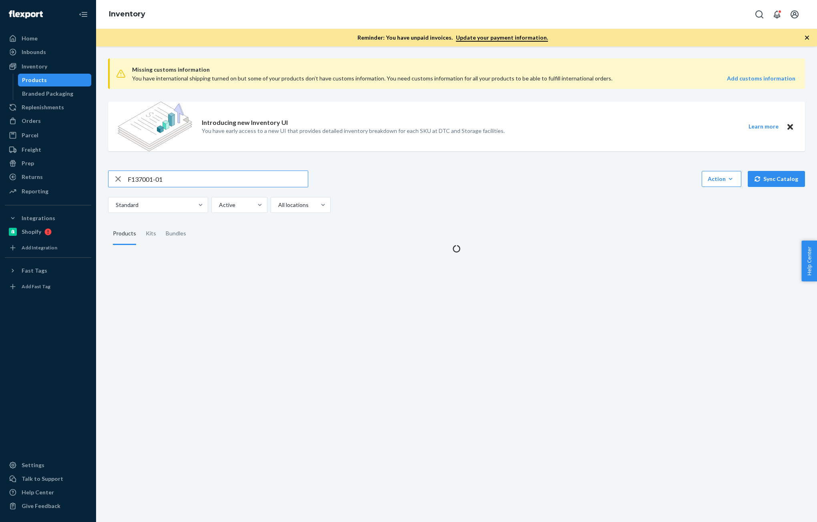
click at [195, 171] on input "F137001-01" at bounding box center [218, 179] width 180 height 16
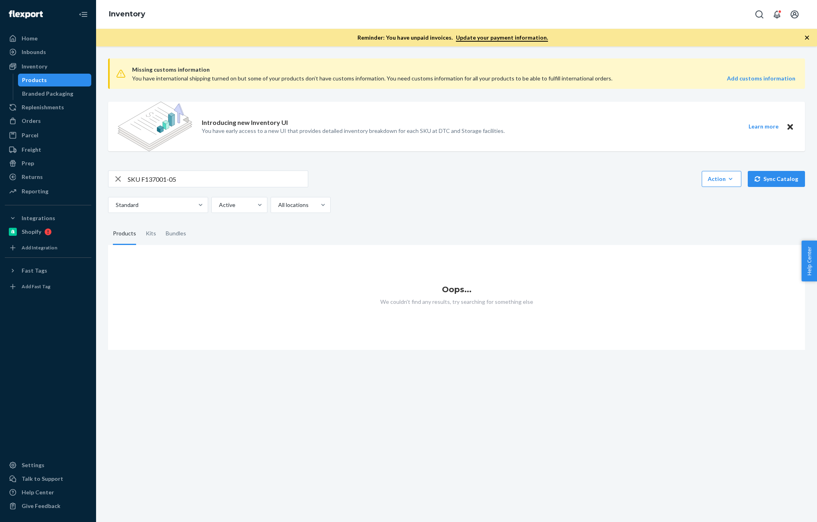
click at [136, 181] on input "SKU F137001-05" at bounding box center [218, 179] width 180 height 16
click at [136, 181] on input "F137001-05" at bounding box center [218, 179] width 180 height 16
click at [175, 185] on input "F137001-05" at bounding box center [218, 179] width 180 height 16
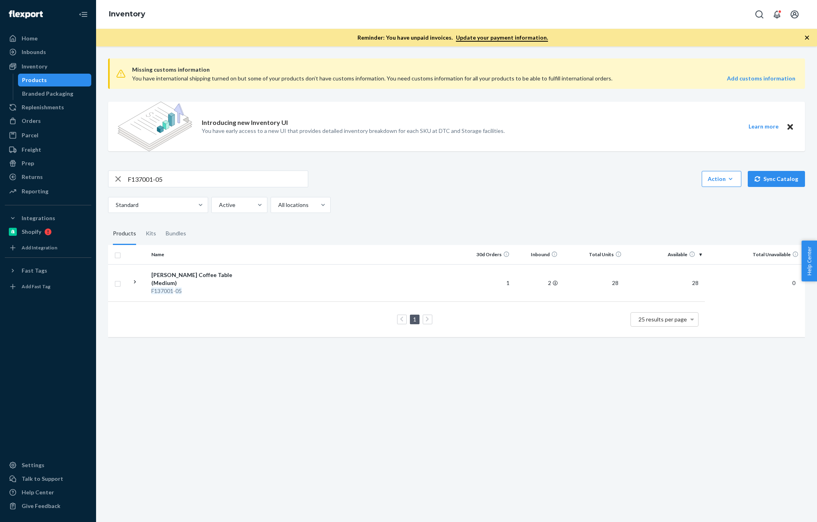
click at [201, 180] on input "F137001-05" at bounding box center [218, 179] width 180 height 16
paste input "[PERSON_NAME]"
type input "[PERSON_NAME]"
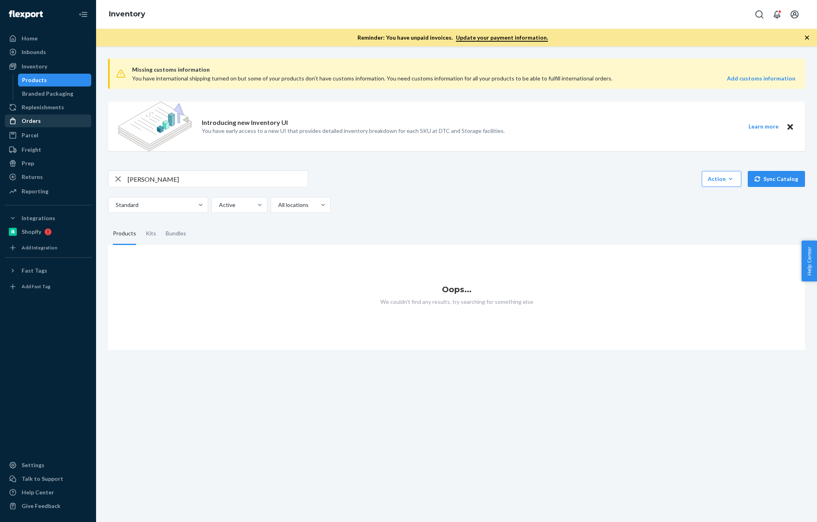
click at [45, 123] on div "Orders" at bounding box center [48, 120] width 85 height 11
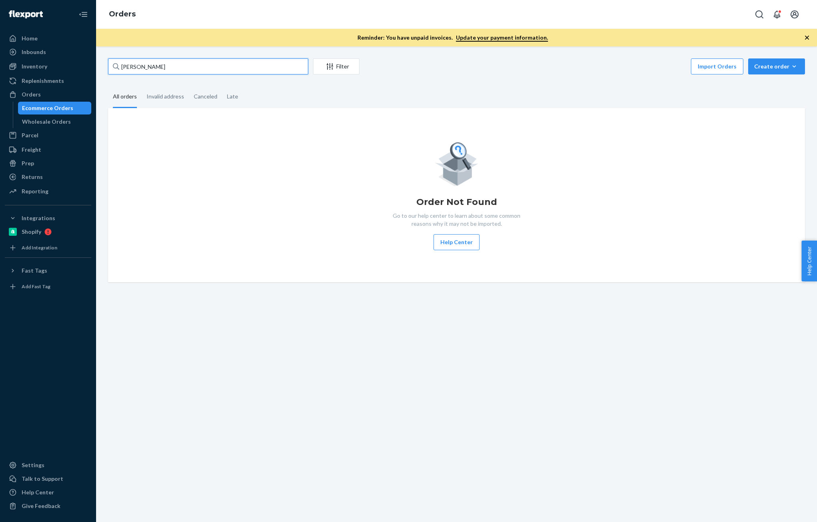
click at [168, 71] on input "[PERSON_NAME]" at bounding box center [208, 66] width 200 height 16
paste input "[PERSON_NAME]"
type input "[PERSON_NAME]"
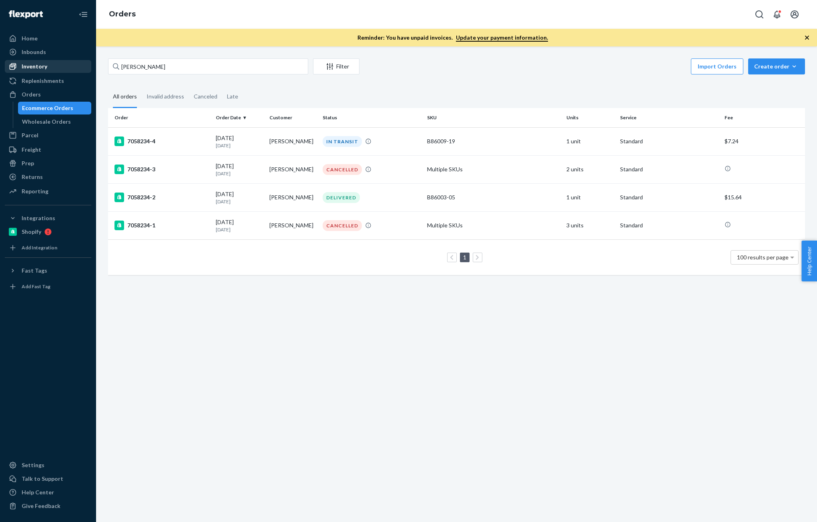
click at [24, 68] on div "Inventory" at bounding box center [35, 66] width 26 height 8
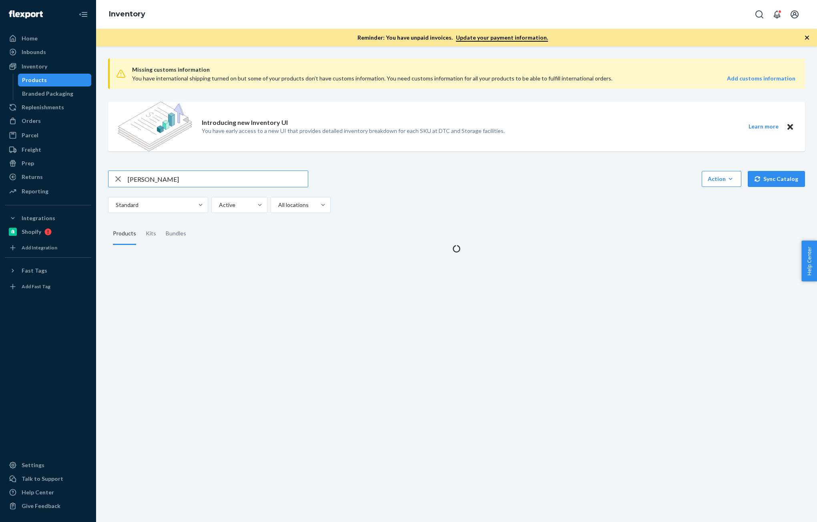
click at [196, 178] on input "[PERSON_NAME]" at bounding box center [218, 179] width 180 height 16
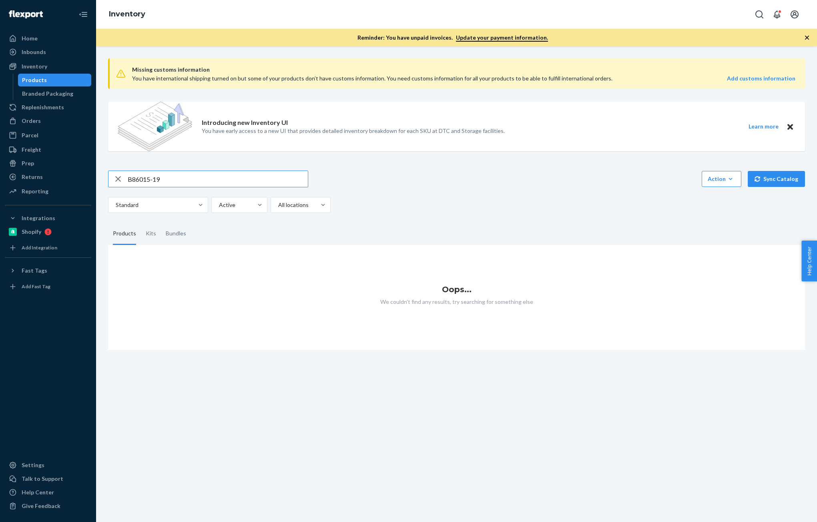
type input "B86015-19"
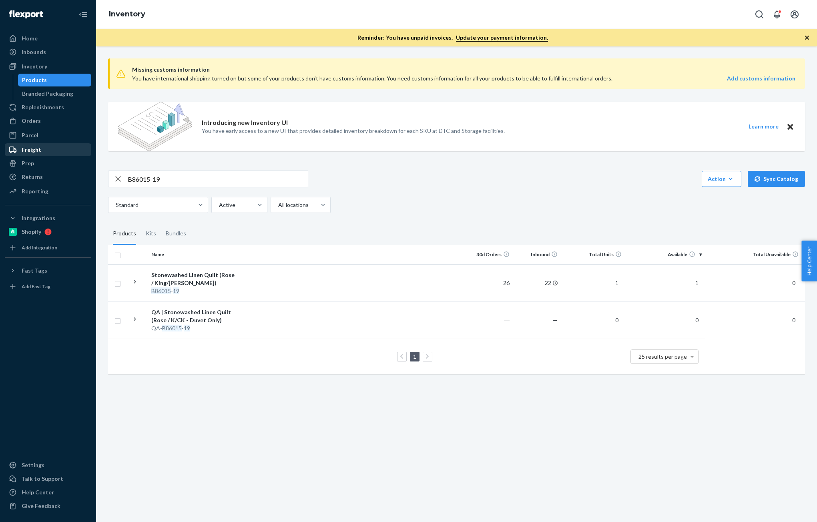
drag, startPoint x: 46, startPoint y: 124, endPoint x: 86, endPoint y: 148, distance: 46.5
click at [46, 124] on div "Orders" at bounding box center [48, 120] width 85 height 11
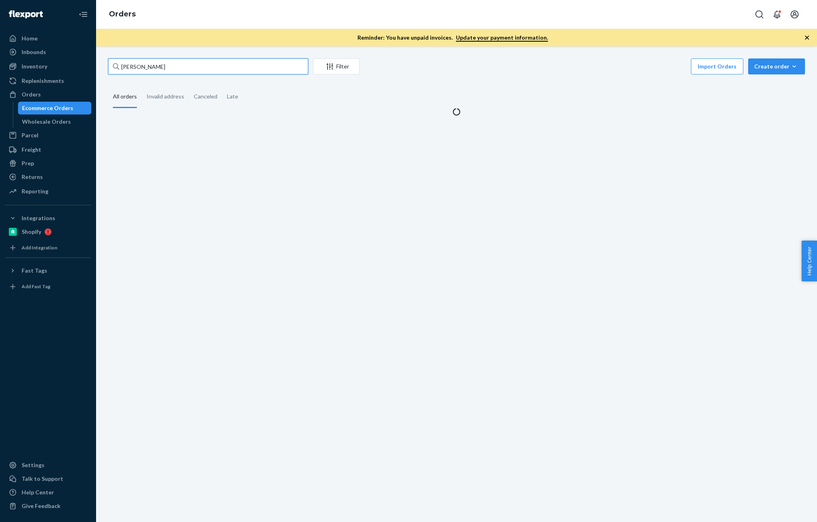
click at [181, 73] on input "[PERSON_NAME]" at bounding box center [208, 66] width 200 height 16
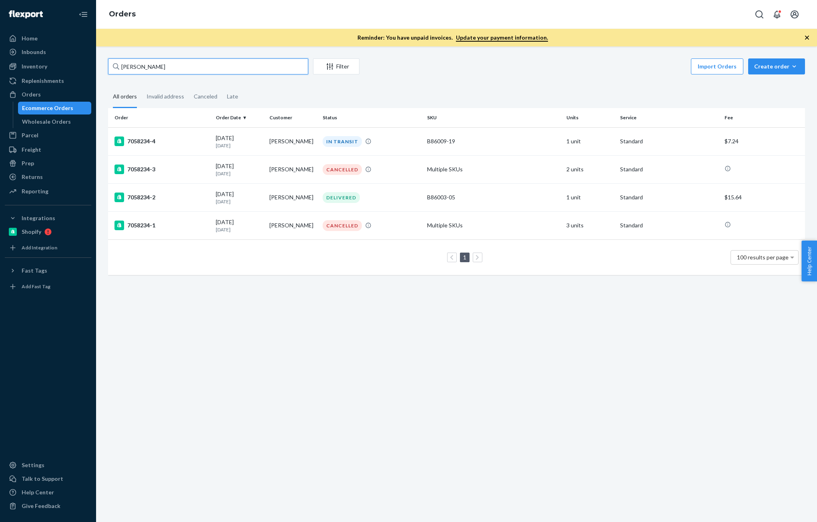
paste input "[PERSON_NAME]"
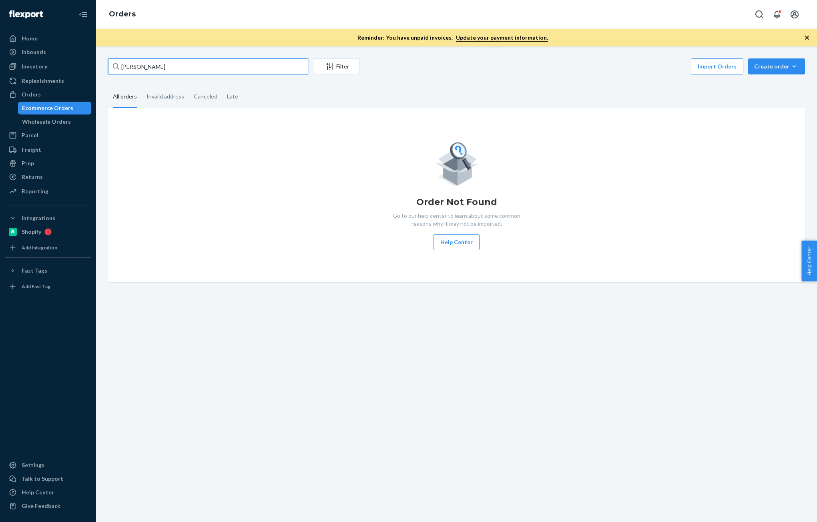
type input "[PERSON_NAME]"
click at [34, 68] on div "Inventory" at bounding box center [35, 66] width 26 height 8
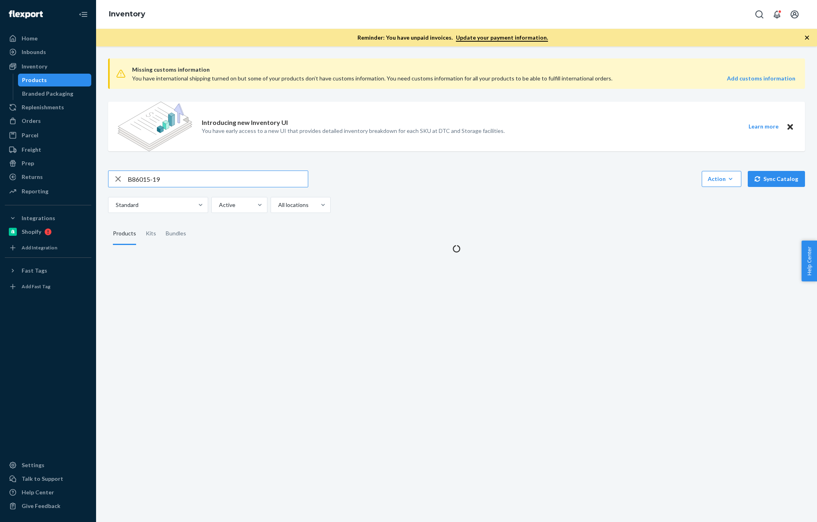
click at [167, 183] on input "B86015-19" at bounding box center [218, 179] width 180 height 16
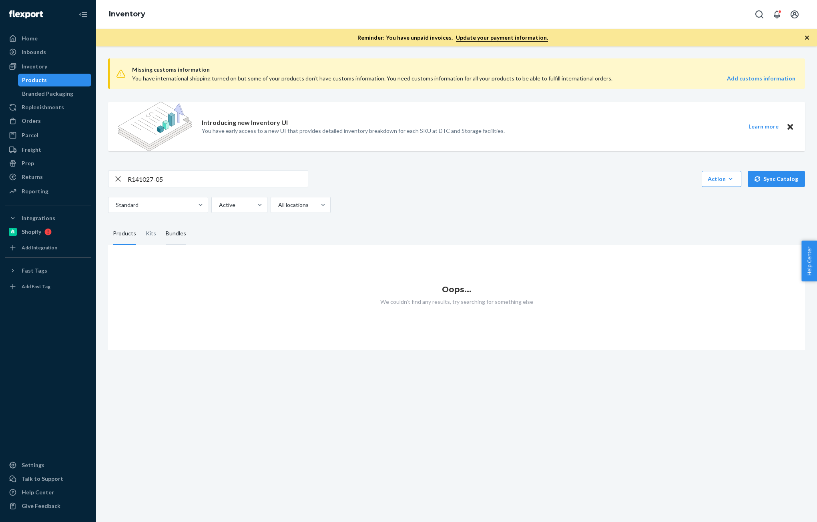
click at [169, 230] on div "Bundles" at bounding box center [176, 234] width 20 height 22
click at [161, 223] on input "Bundles" at bounding box center [161, 223] width 0 height 0
click at [154, 237] on div "Kits" at bounding box center [151, 234] width 10 height 22
click at [141, 223] on input "Kits" at bounding box center [141, 223] width 0 height 0
click at [122, 241] on div "Products" at bounding box center [124, 234] width 23 height 22
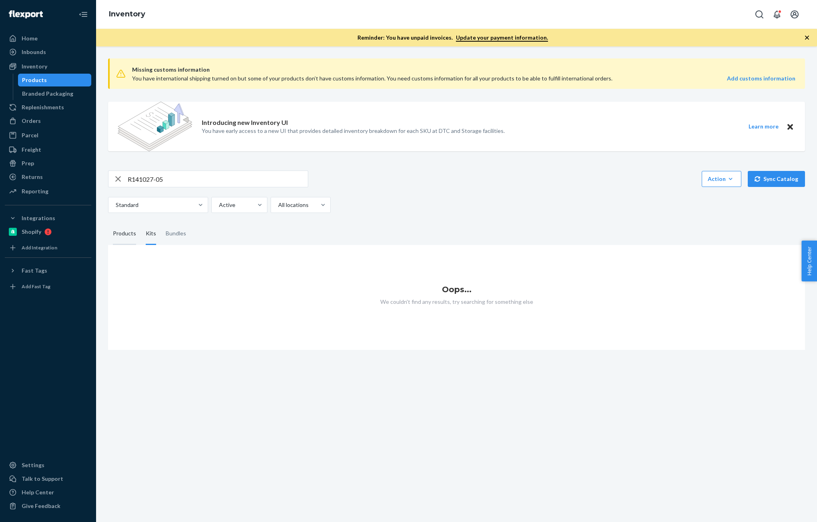
click at [108, 223] on input "Products" at bounding box center [108, 223] width 0 height 0
click at [169, 181] on input "R141027-05" at bounding box center [218, 179] width 180 height 16
paste input "Padma Washable Area Rug"
click at [184, 179] on input "Padma Washable Area Rug" at bounding box center [218, 179] width 180 height 16
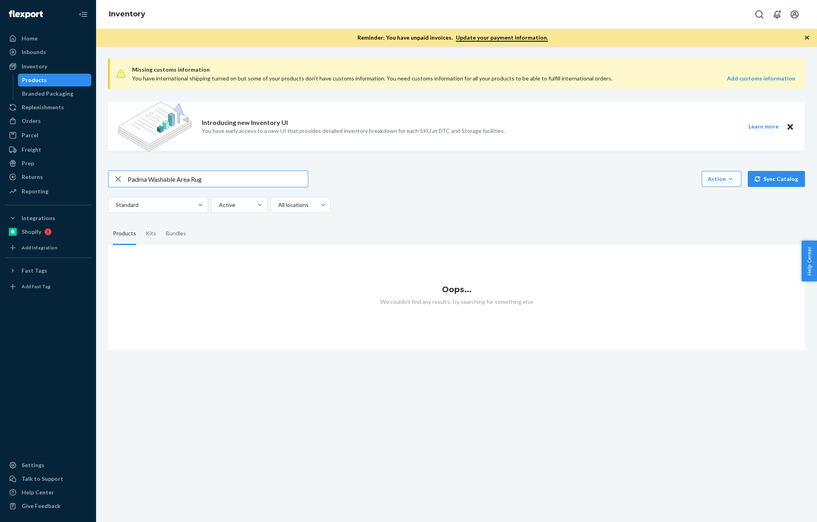
click at [186, 179] on input "Padma Washable Area Rug" at bounding box center [218, 179] width 180 height 16
click at [167, 179] on input "Padma Washable" at bounding box center [218, 179] width 180 height 16
click at [167, 179] on input "Padma" at bounding box center [218, 179] width 180 height 16
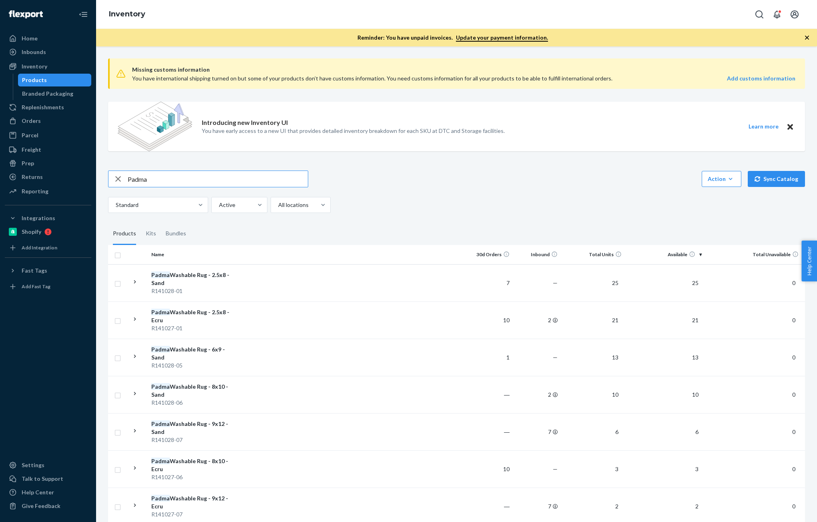
click at [167, 181] on input "Padma" at bounding box center [218, 179] width 180 height 16
click at [206, 179] on input "Padma Washable Rug" at bounding box center [218, 179] width 180 height 16
paste input "R141027-05"
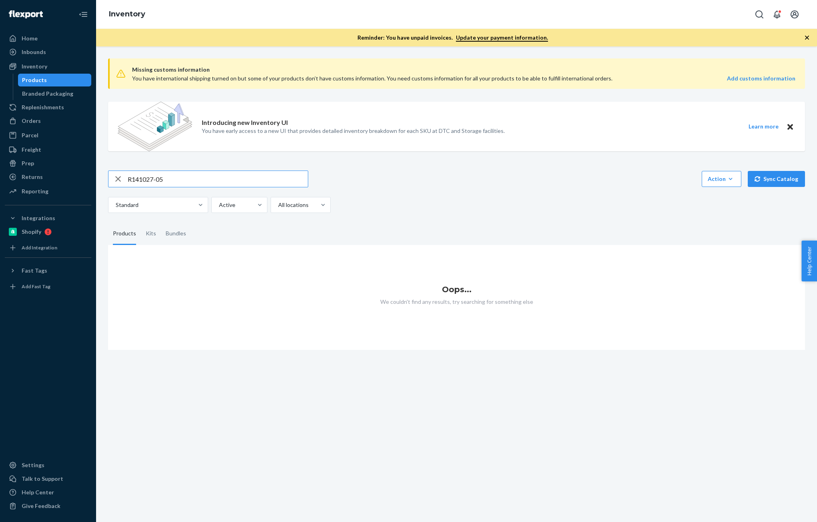
click at [206, 180] on input "R141027-05" at bounding box center [218, 179] width 180 height 16
type input "Padma Washable Rug"
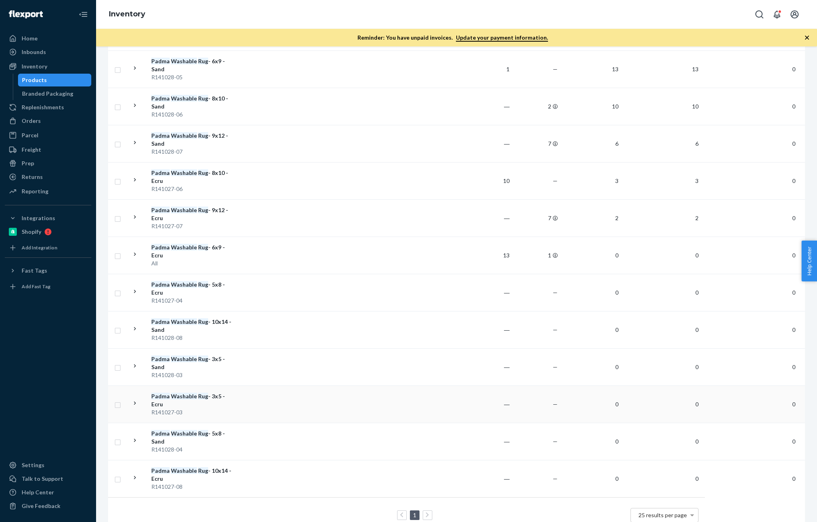
scroll to position [289, 0]
click at [237, 275] on td "Padma Washable Rug - 5x8 - Ecru R141027-04" at bounding box center [193, 291] width 90 height 37
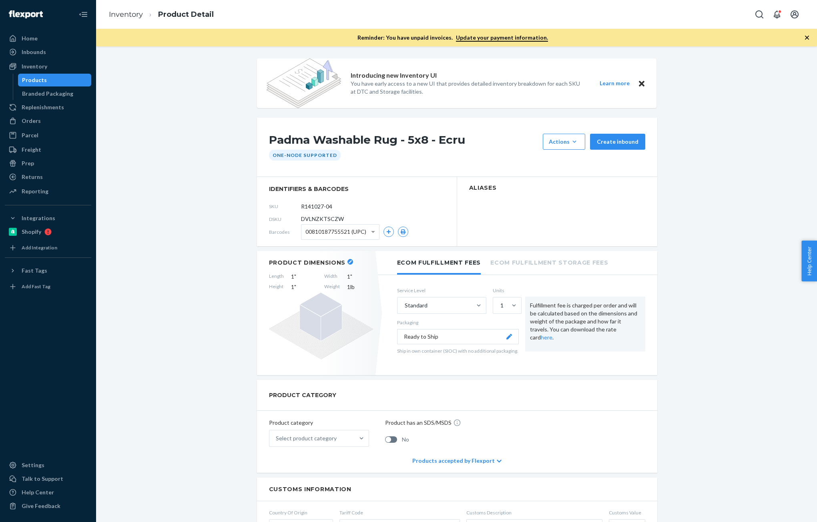
click at [326, 221] on span "DVLNZKTSCZW" at bounding box center [322, 219] width 43 height 8
click at [324, 216] on span "DVLNZKTSCZW" at bounding box center [322, 219] width 43 height 8
click at [122, 14] on link "Inventory" at bounding box center [126, 14] width 34 height 9
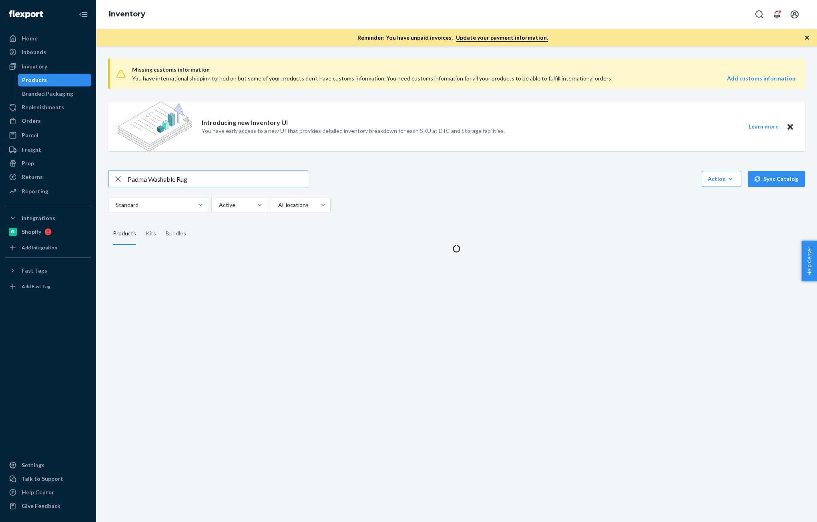
click at [227, 179] on input "Padma Washable Rug" at bounding box center [218, 179] width 180 height 16
type input "DVLNZKTSCZW"
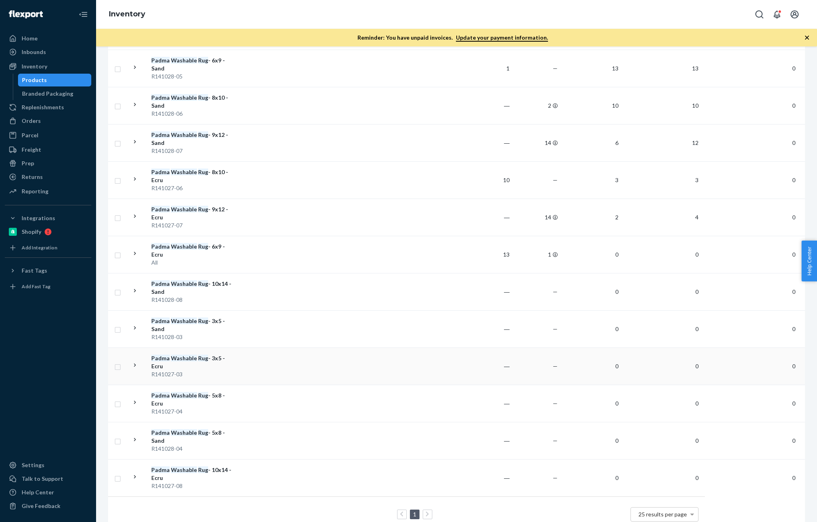
scroll to position [249, 0]
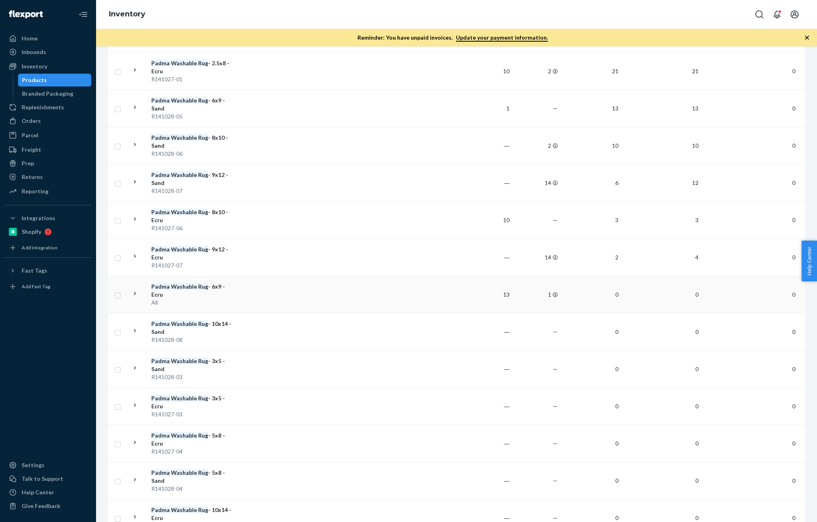
click at [135, 290] on icon at bounding box center [135, 294] width 8 height 8
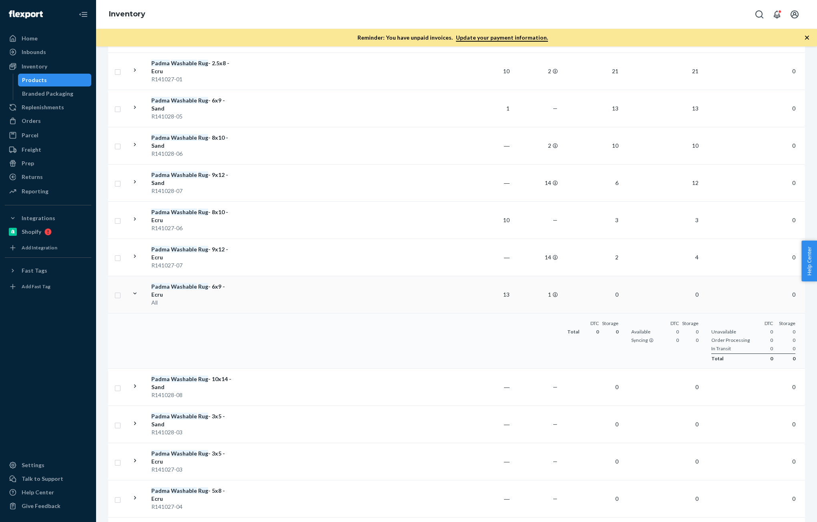
click at [202, 289] on em "Rug" at bounding box center [203, 286] width 10 height 7
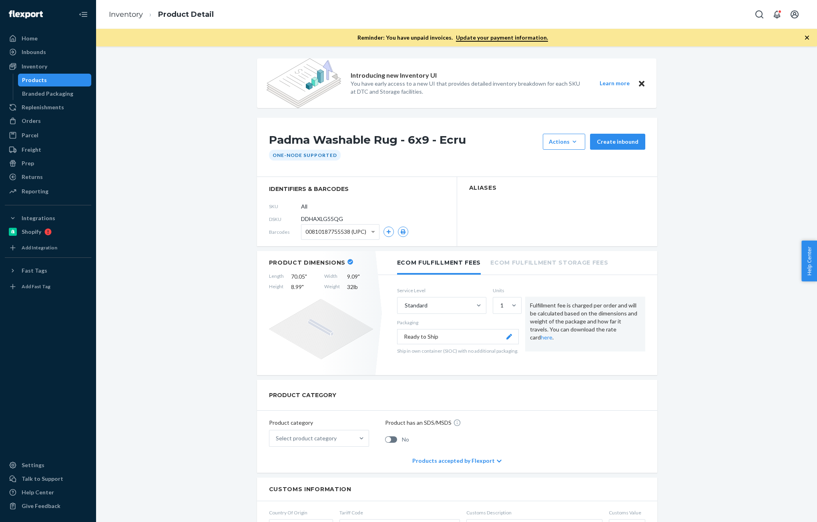
click at [120, 9] on ol "Inventory Product Detail" at bounding box center [161, 15] width 118 height 24
click at [123, 10] on li "Inventory" at bounding box center [126, 15] width 34 height 10
click at [123, 16] on link "Inventory" at bounding box center [126, 14] width 34 height 9
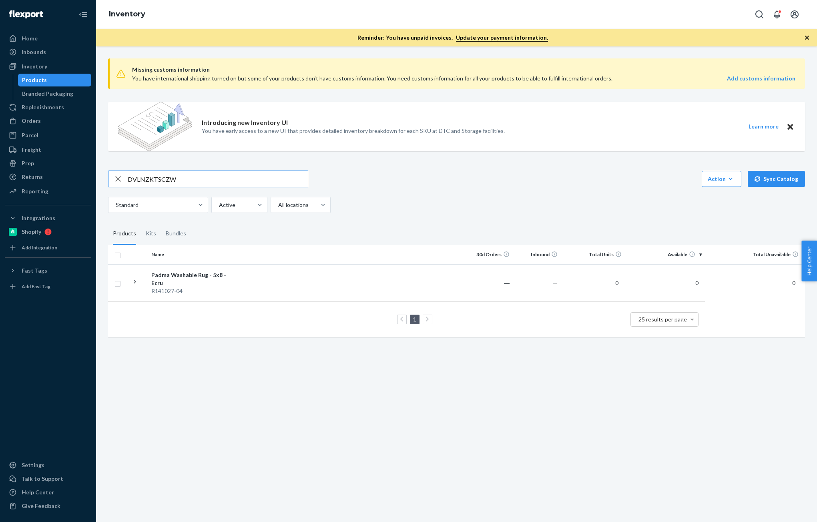
click at [185, 182] on input "DVLNZKTSCZW" at bounding box center [218, 179] width 180 height 16
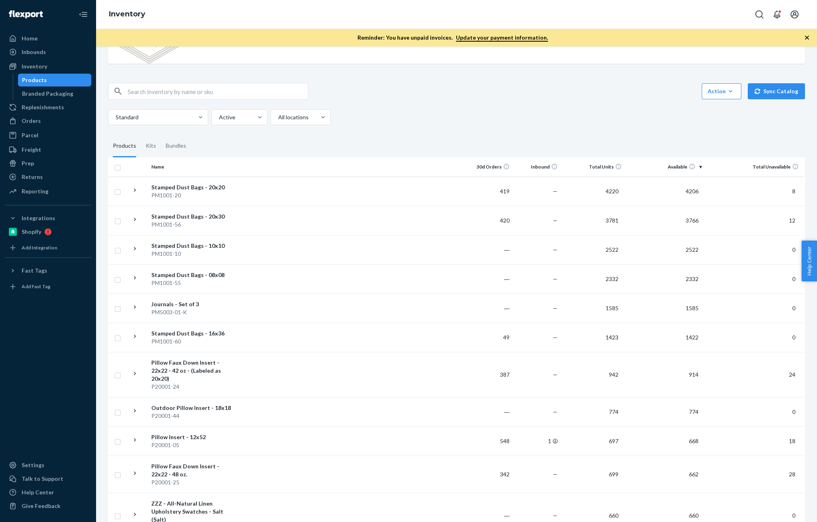
scroll to position [40, 0]
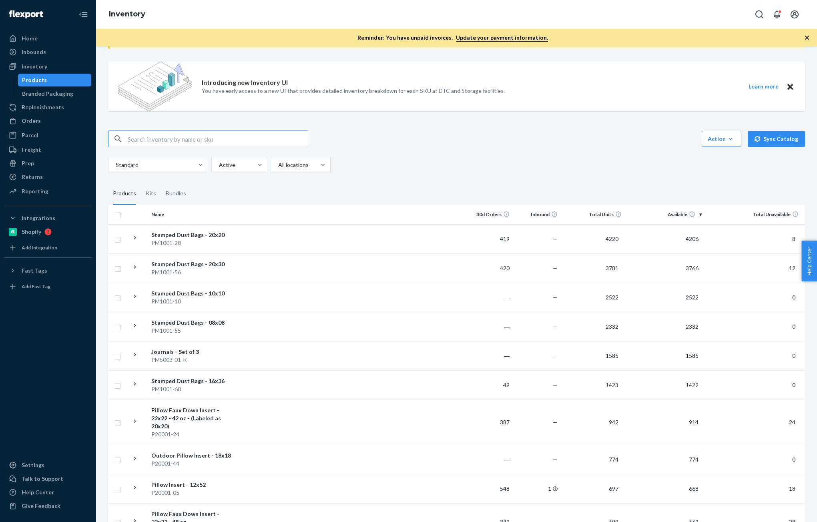
click at [183, 137] on input "text" at bounding box center [218, 139] width 180 height 16
paste input "DVLNZKTSCZW"
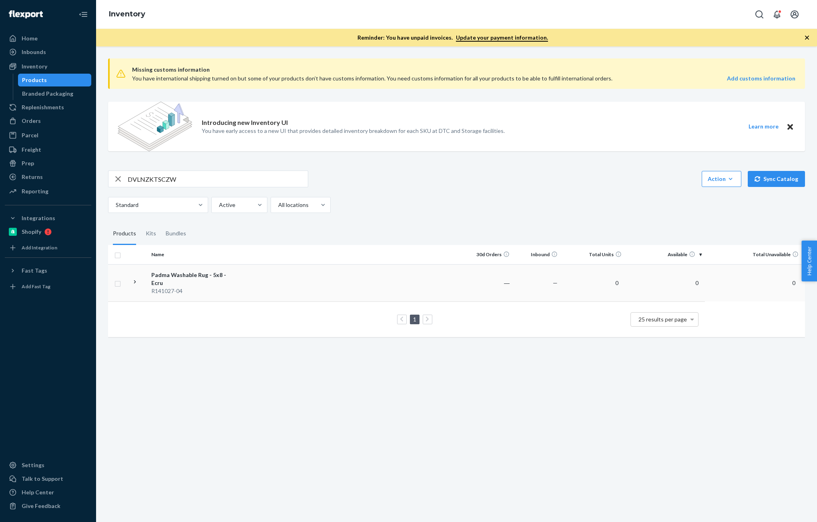
click at [134, 278] on icon at bounding box center [135, 282] width 8 height 8
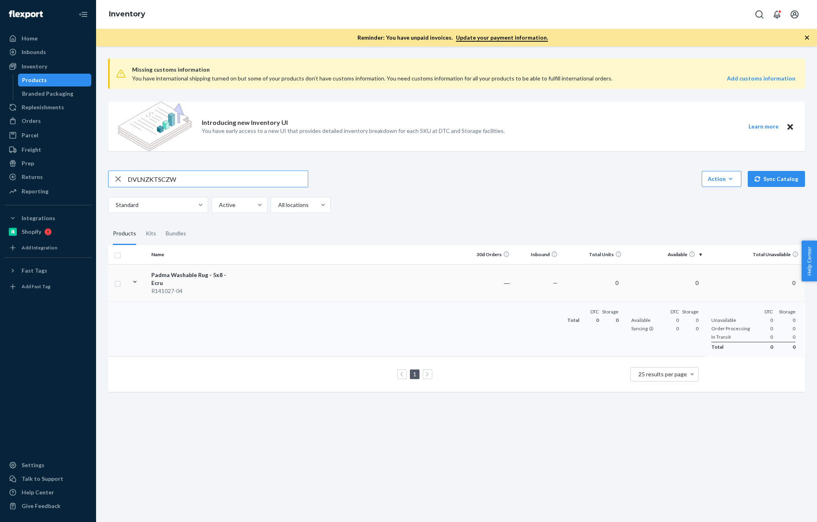
click at [200, 183] on input "DVLNZKTSCZW" at bounding box center [218, 179] width 180 height 16
type input "Padma Washable Rug - 6x9"
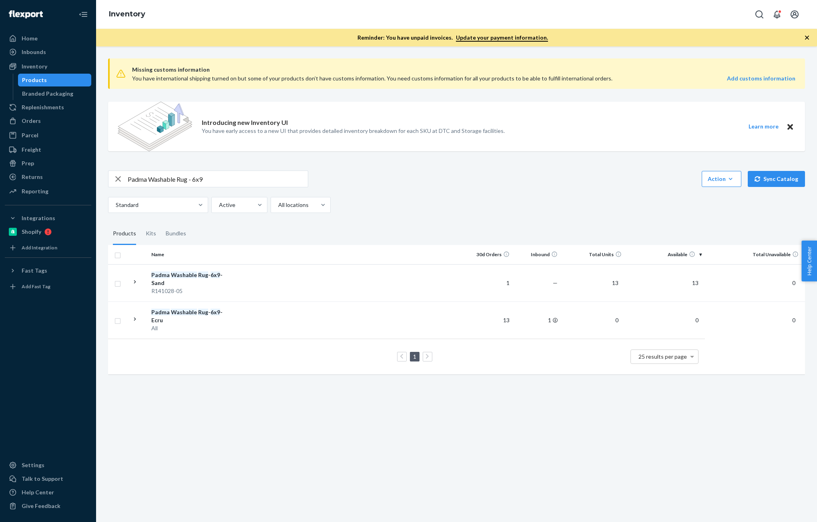
drag, startPoint x: 36, startPoint y: 122, endPoint x: 101, endPoint y: 138, distance: 66.8
click at [36, 122] on div "Orders" at bounding box center [31, 121] width 19 height 8
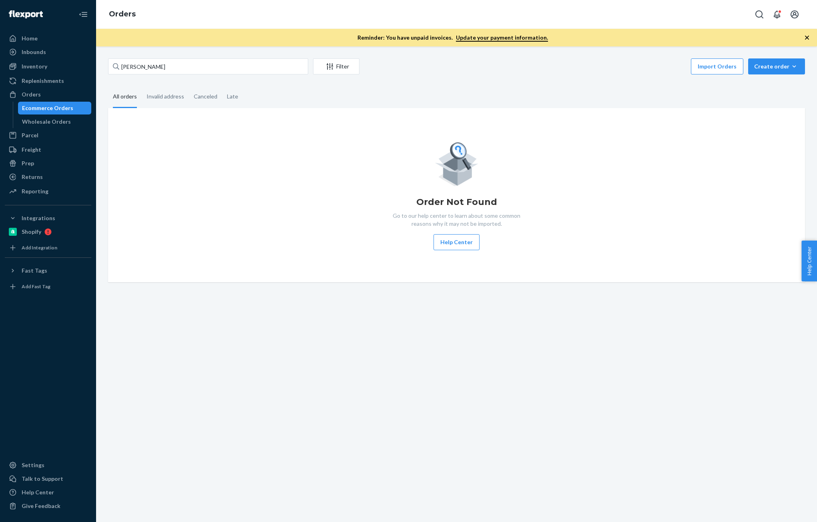
click at [193, 76] on div "[PERSON_NAME] Filter Import Orders Create order Ecommerce order Removal order" at bounding box center [456, 67] width 697 height 18
click at [229, 65] on input "[PERSON_NAME]" at bounding box center [208, 66] width 200 height 16
paste input "[PERSON_NAME]"
type input "[PERSON_NAME]"
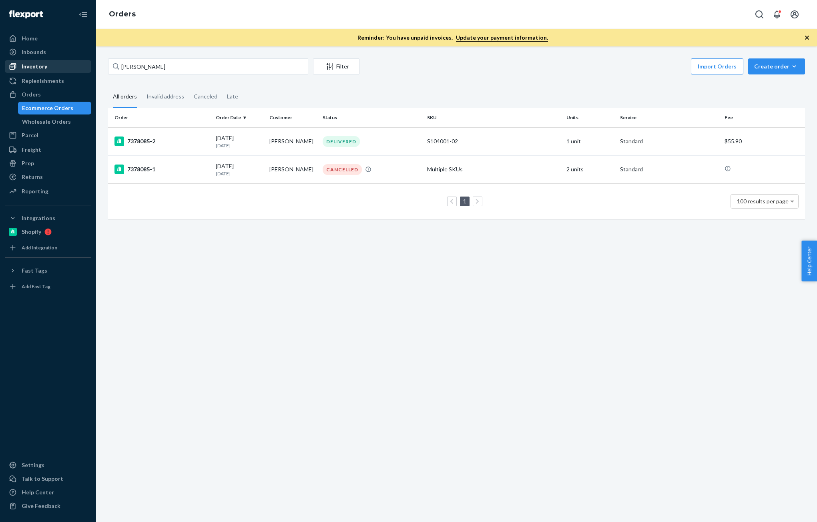
click at [38, 67] on div "Inventory" at bounding box center [35, 66] width 26 height 8
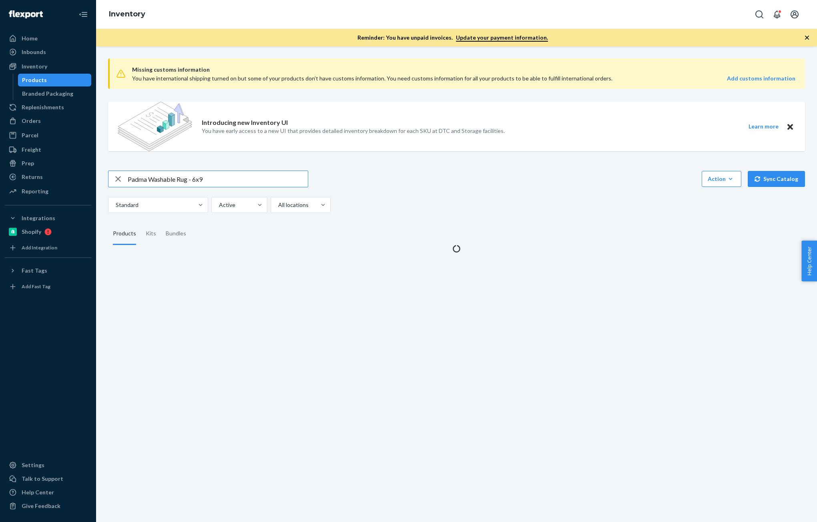
click at [223, 179] on input "Padma Washable Rug - 6x9" at bounding box center [218, 179] width 180 height 16
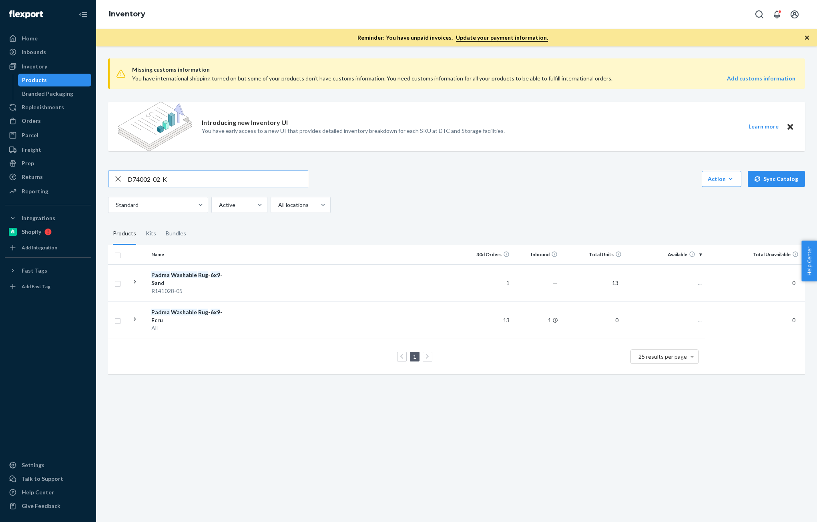
type input "D74002-02-K"
click at [36, 119] on div "Orders" at bounding box center [31, 121] width 19 height 8
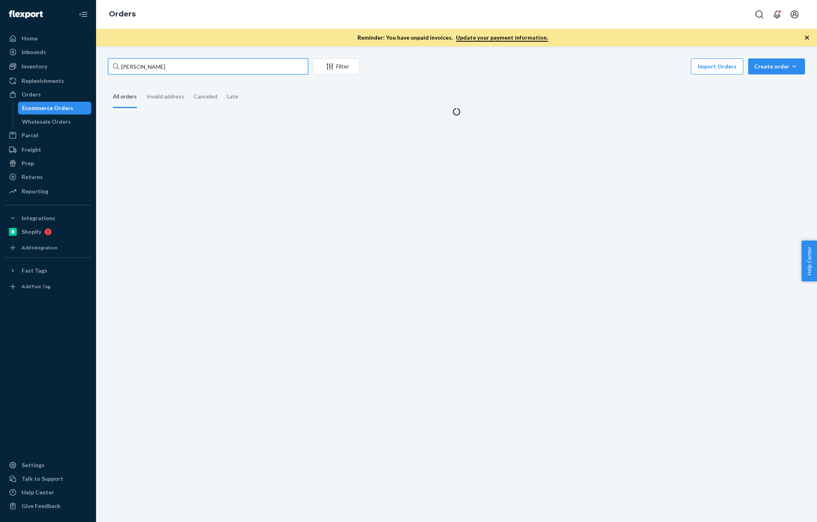
click at [181, 74] on input "[PERSON_NAME]" at bounding box center [208, 66] width 200 height 16
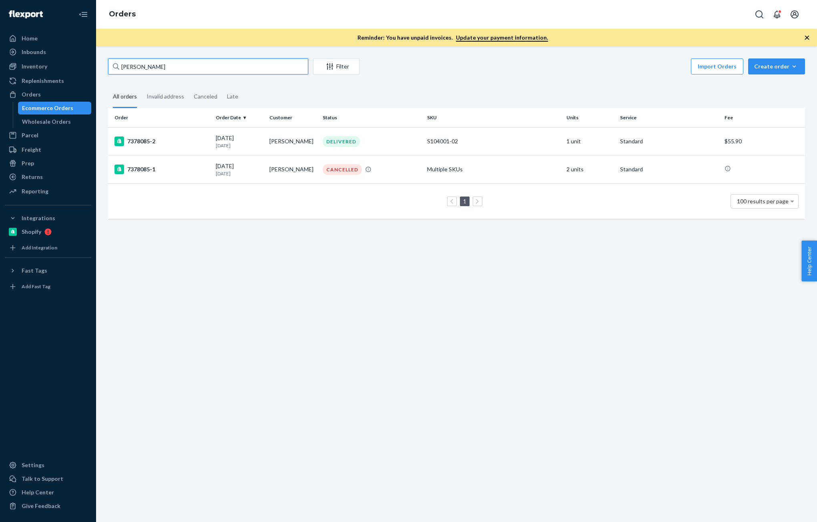
paste input "[PERSON_NAME]"
type input "[PERSON_NAME]"
